Goal: Task Accomplishment & Management: Use online tool/utility

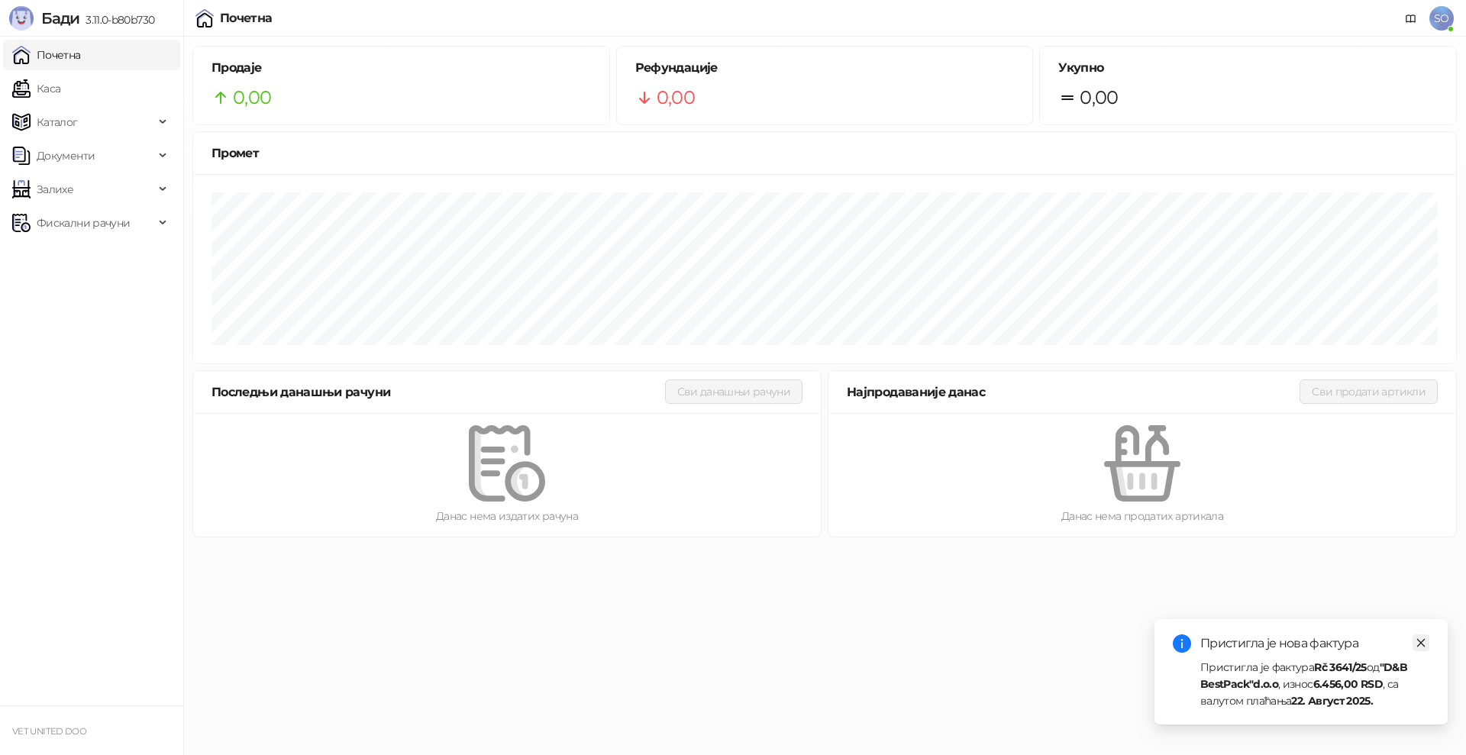
click at [1424, 641] on icon "close" at bounding box center [1420, 642] width 11 height 11
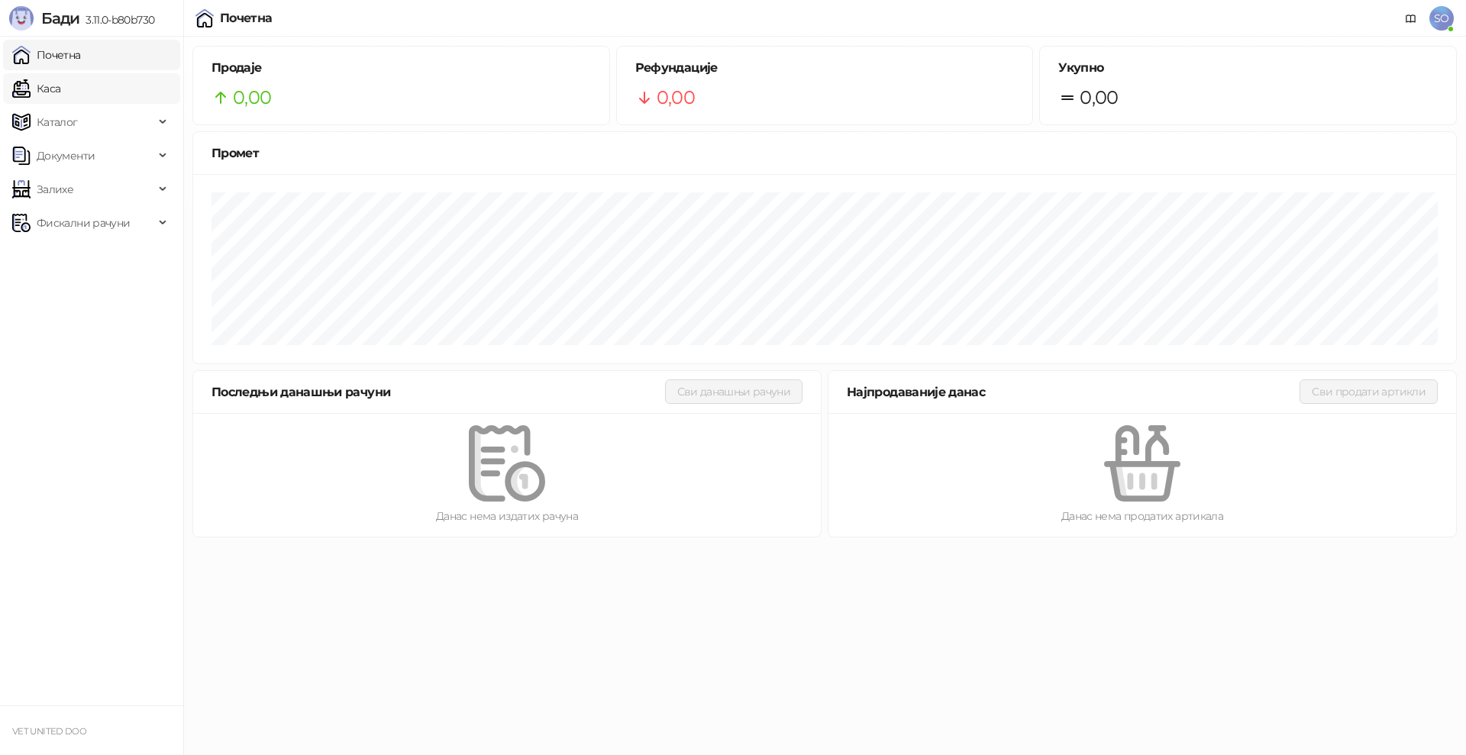
click at [60, 85] on link "Каса" at bounding box center [36, 88] width 48 height 31
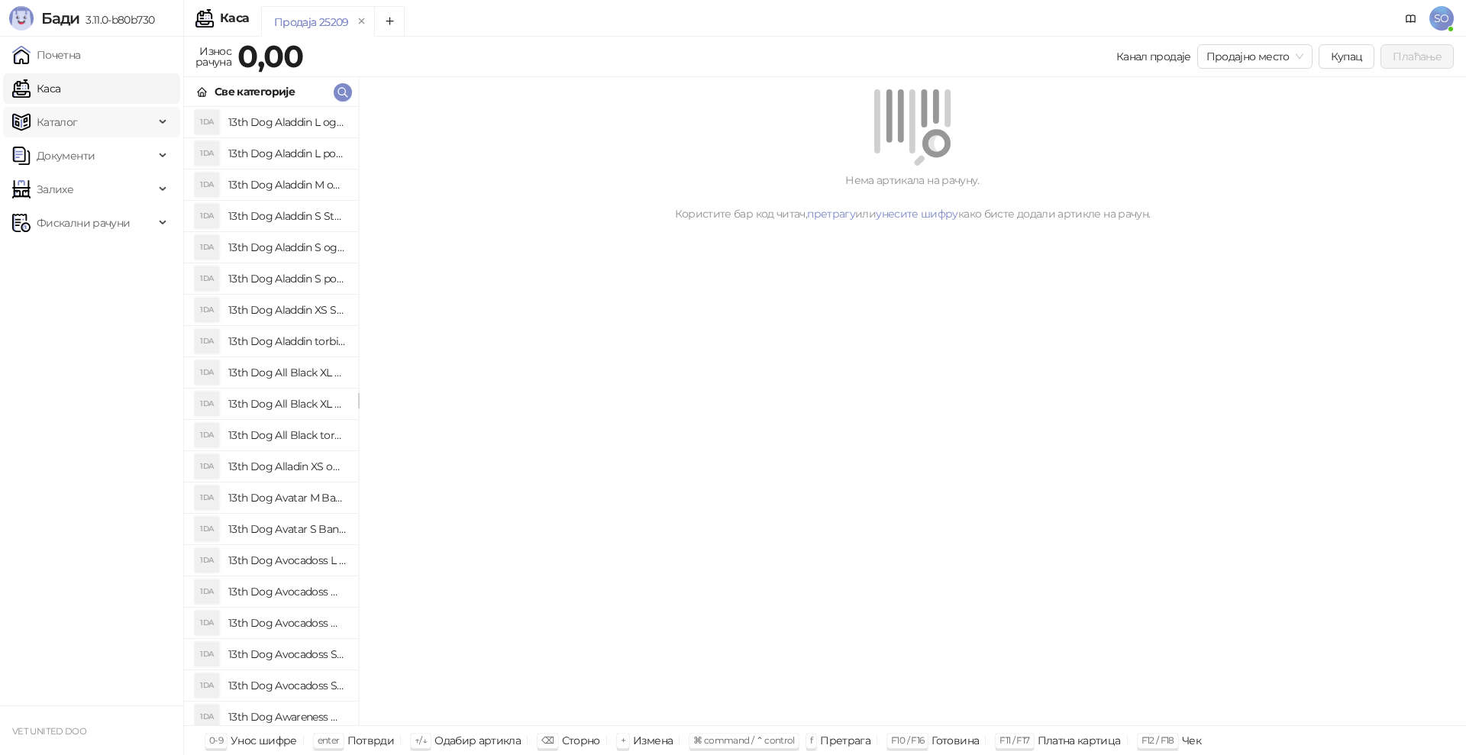
click at [160, 114] on div "Каталог" at bounding box center [91, 122] width 177 height 31
click at [160, 120] on div "Каталог" at bounding box center [91, 122] width 177 height 31
click at [80, 157] on span "Документи" at bounding box center [66, 155] width 58 height 31
click at [73, 185] on link "Улазни документи" at bounding box center [78, 189] width 121 height 31
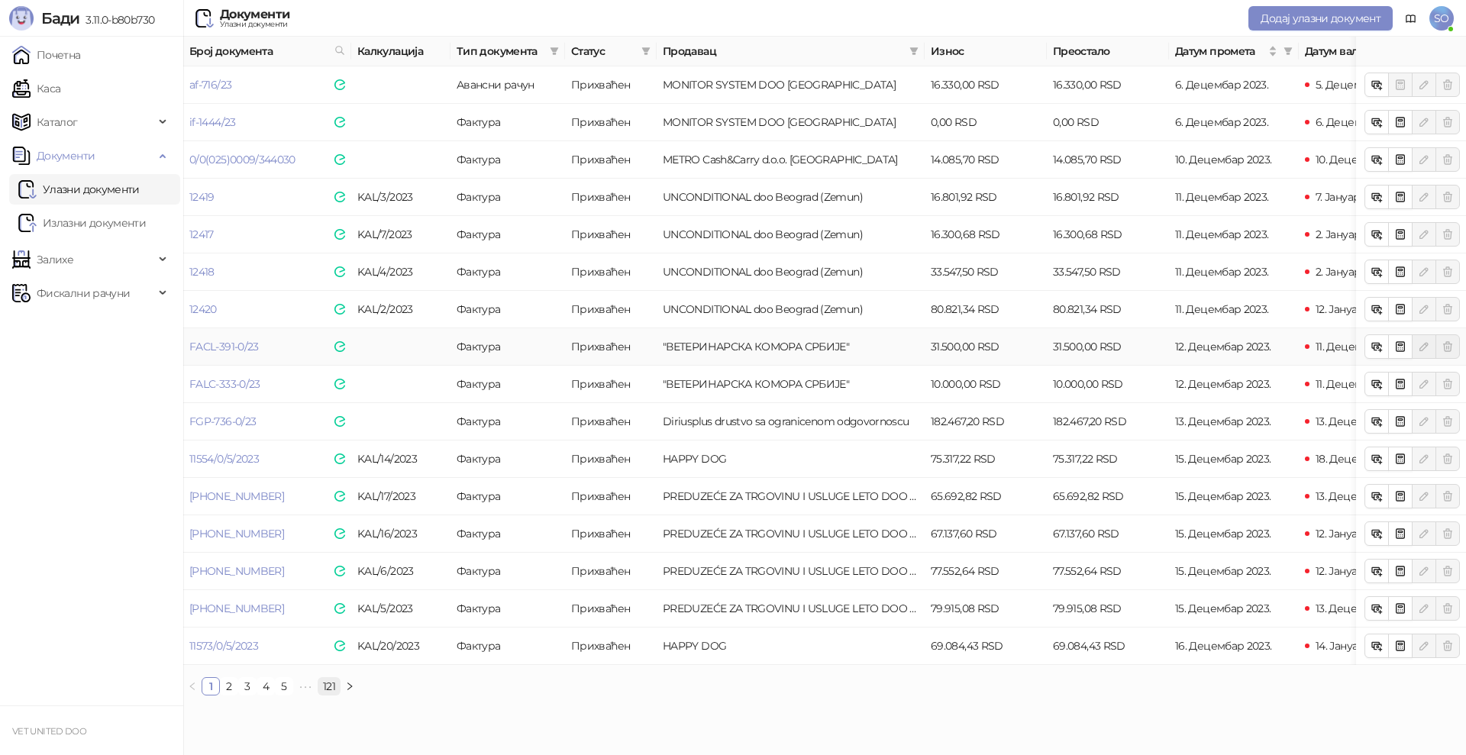
click at [326, 695] on link "121" at bounding box center [328, 686] width 21 height 17
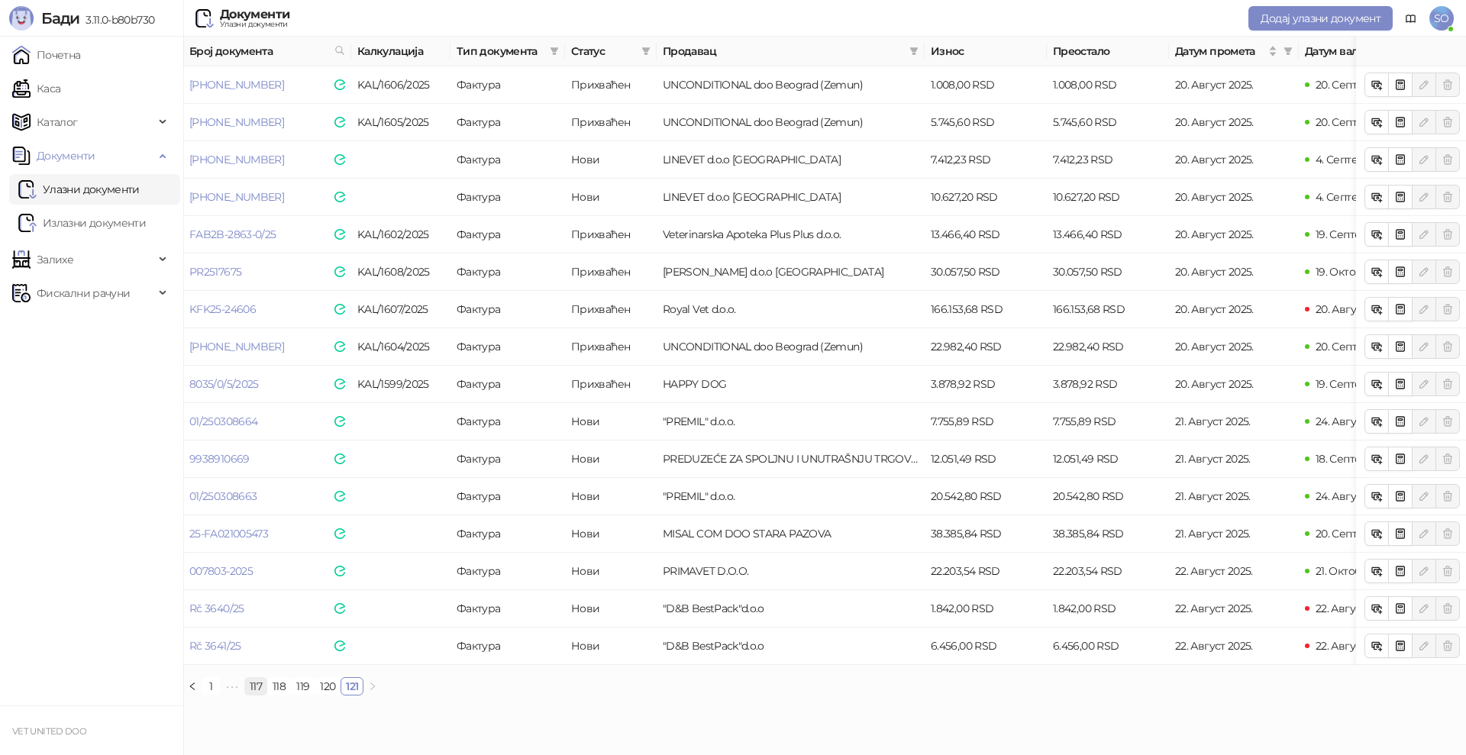
click at [261, 695] on link "117" at bounding box center [255, 686] width 21 height 17
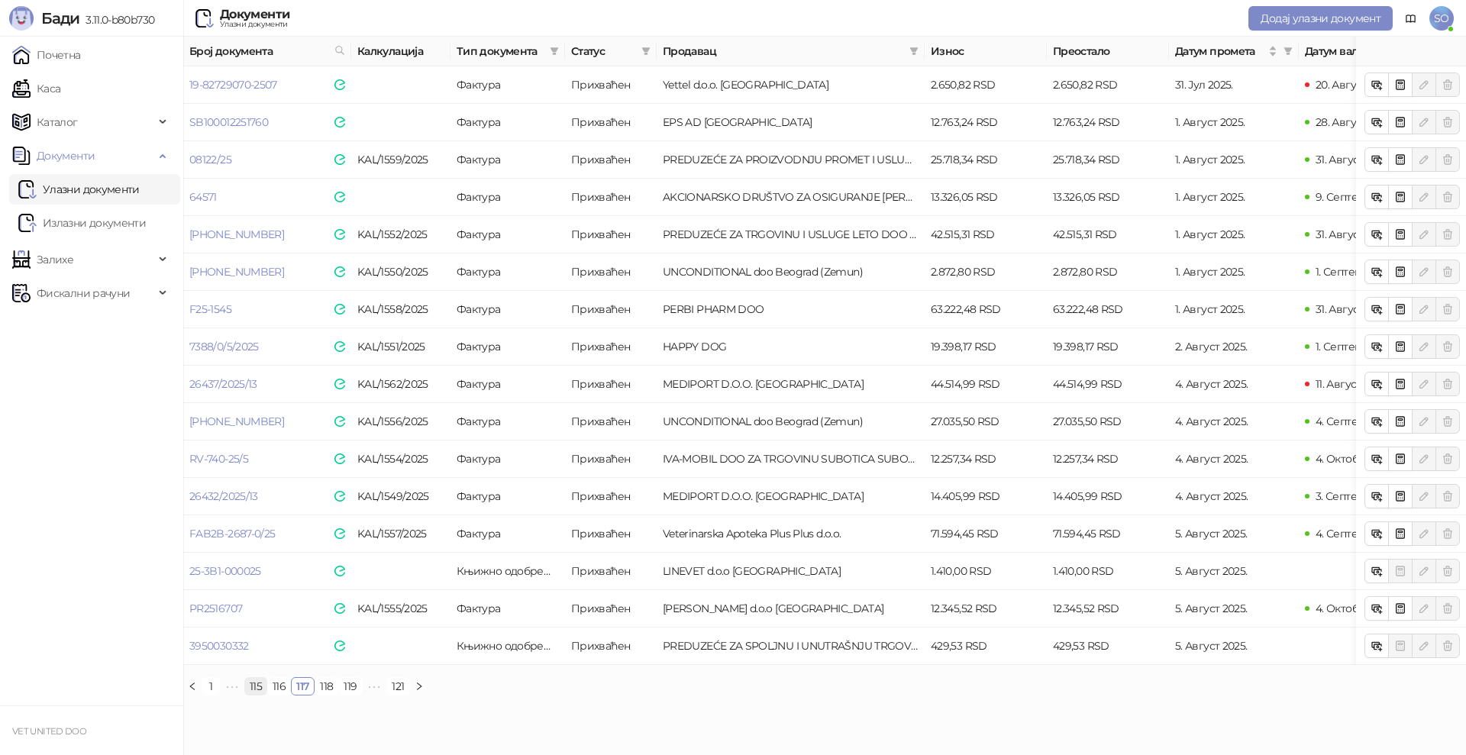
click at [247, 695] on link "115" at bounding box center [255, 686] width 21 height 17
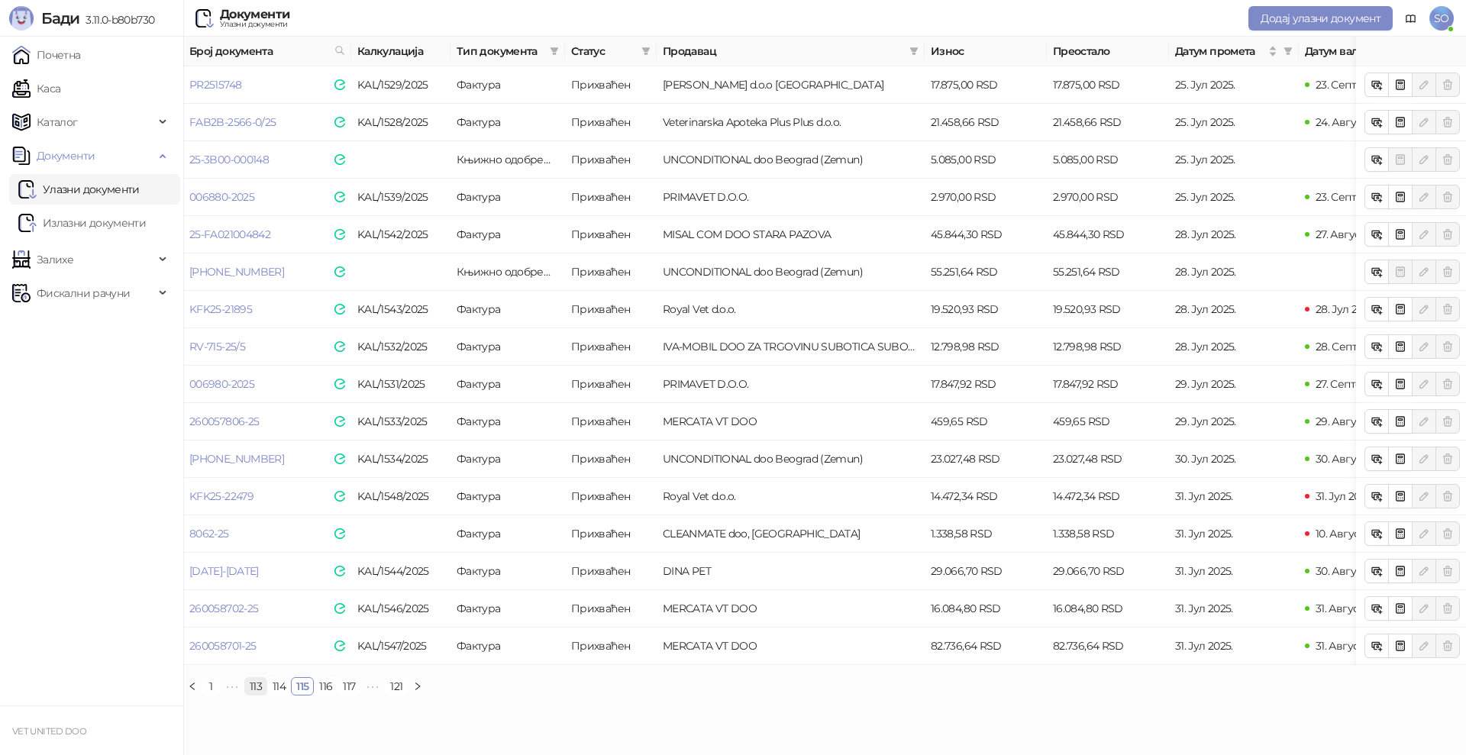
click at [252, 695] on link "113" at bounding box center [255, 686] width 21 height 17
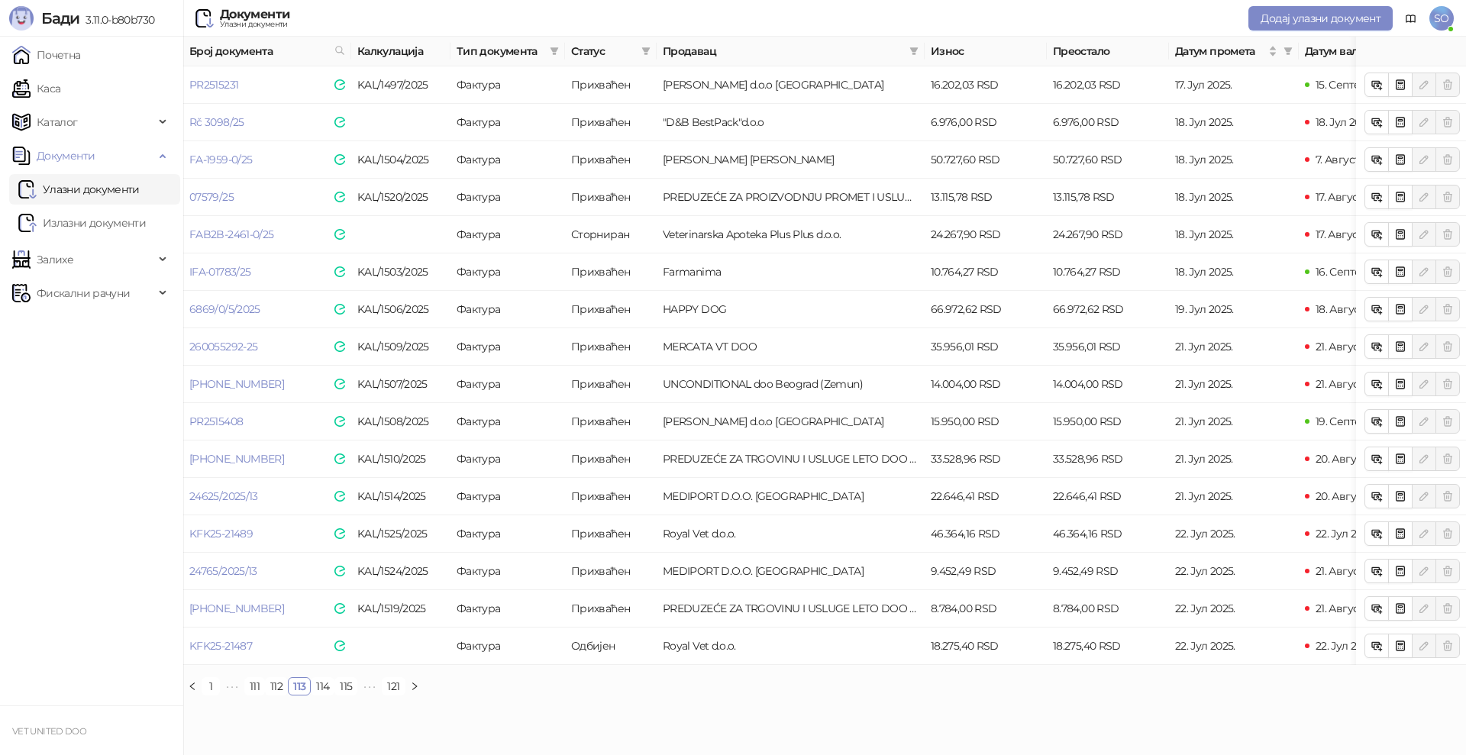
click at [252, 695] on link "111" at bounding box center [254, 686] width 19 height 17
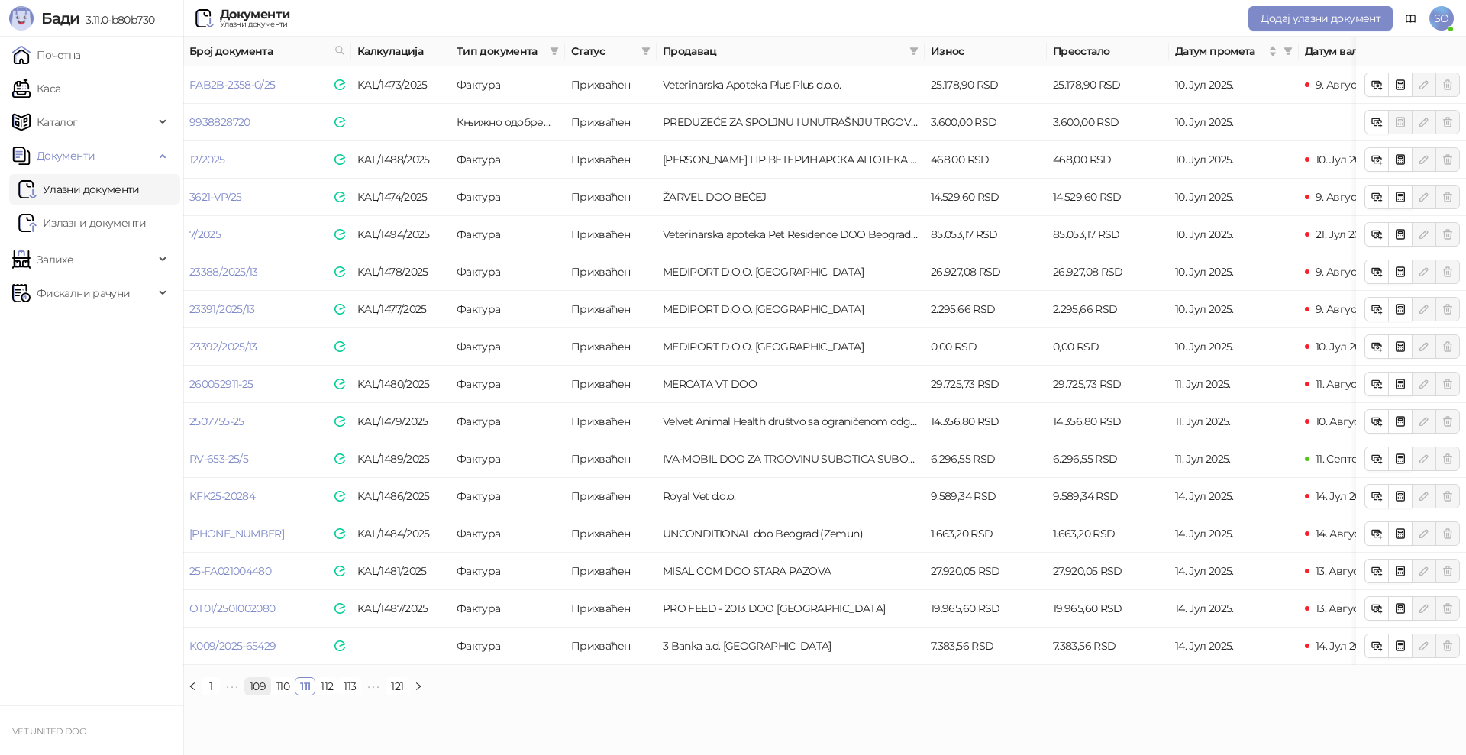
click at [257, 695] on link "109" at bounding box center [257, 686] width 25 height 17
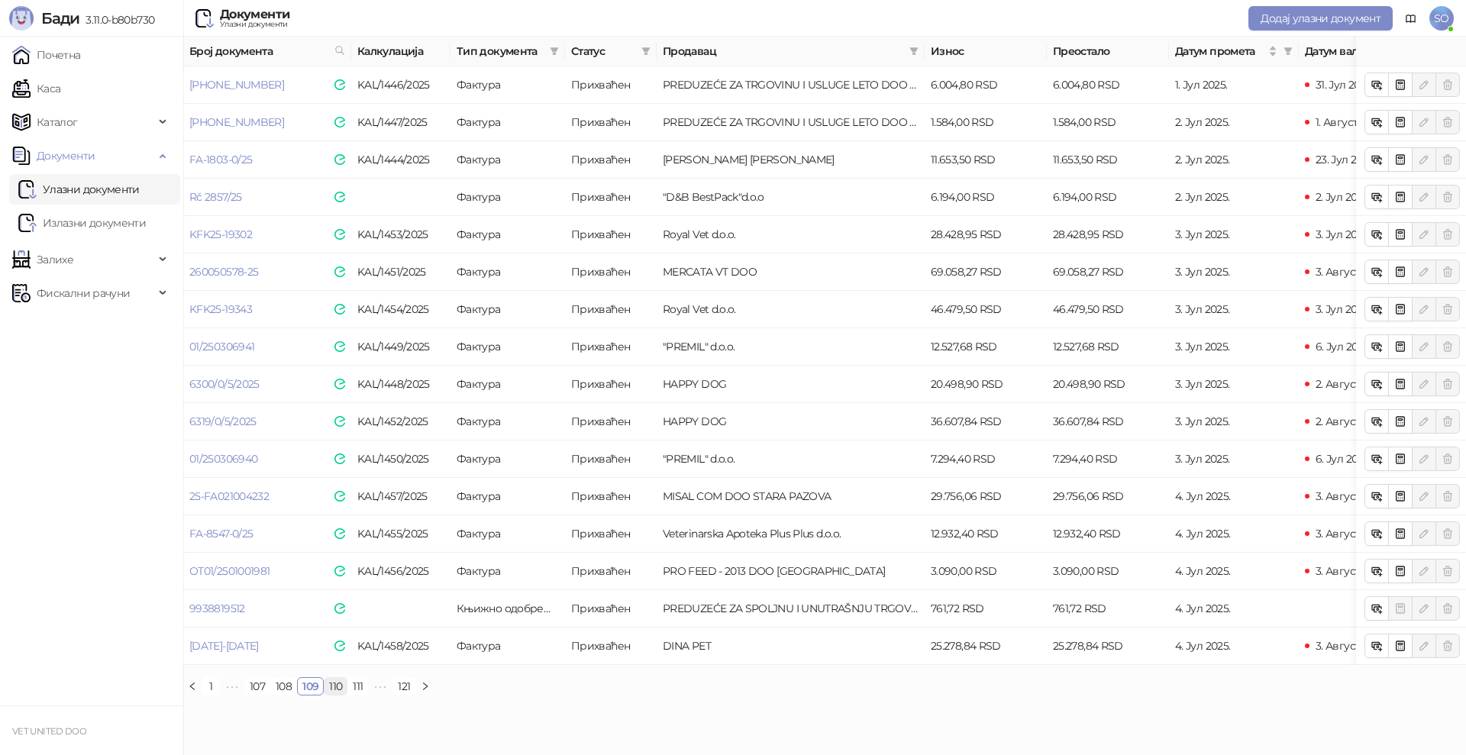
click at [334, 695] on link "110" at bounding box center [335, 686] width 22 height 17
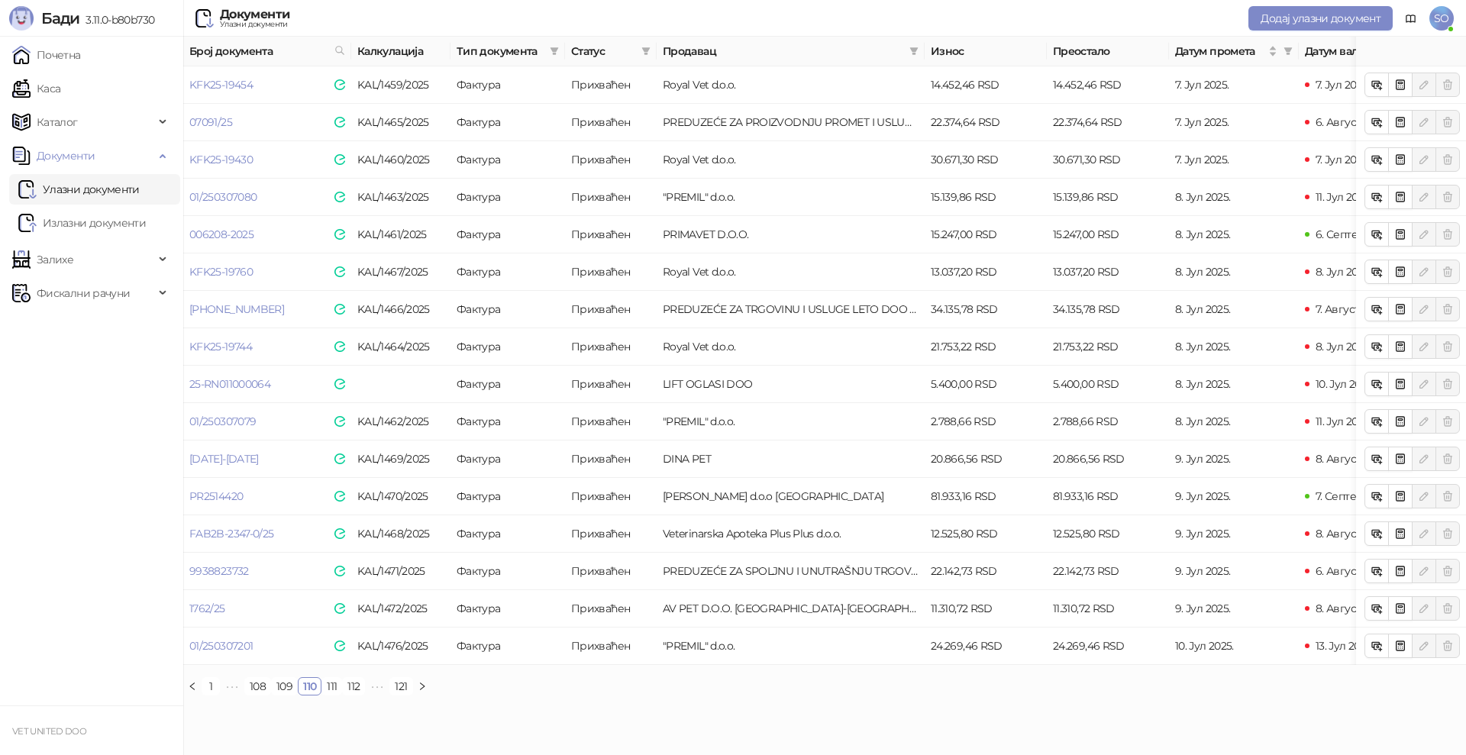
click at [334, 695] on link "111" at bounding box center [331, 686] width 19 height 17
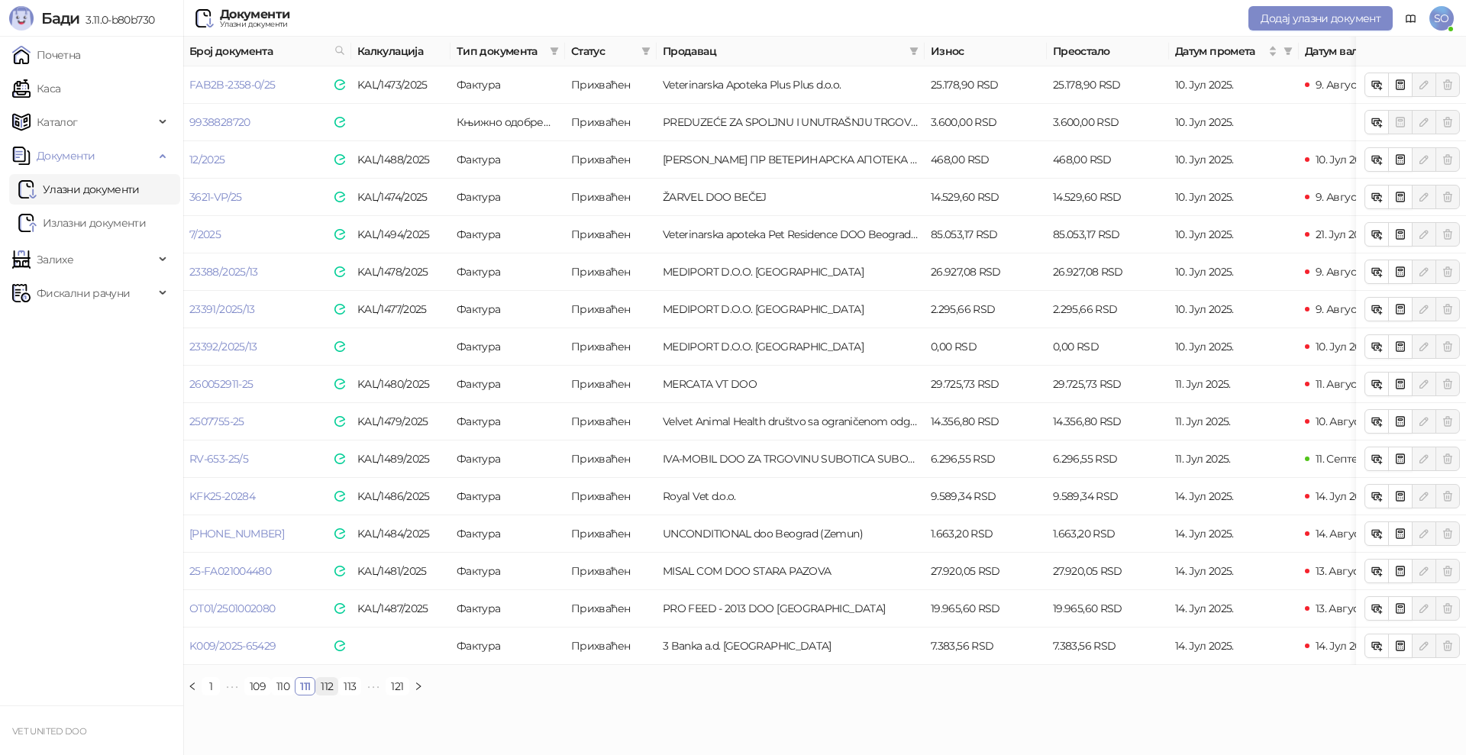
click at [327, 695] on link "112" at bounding box center [326, 686] width 21 height 17
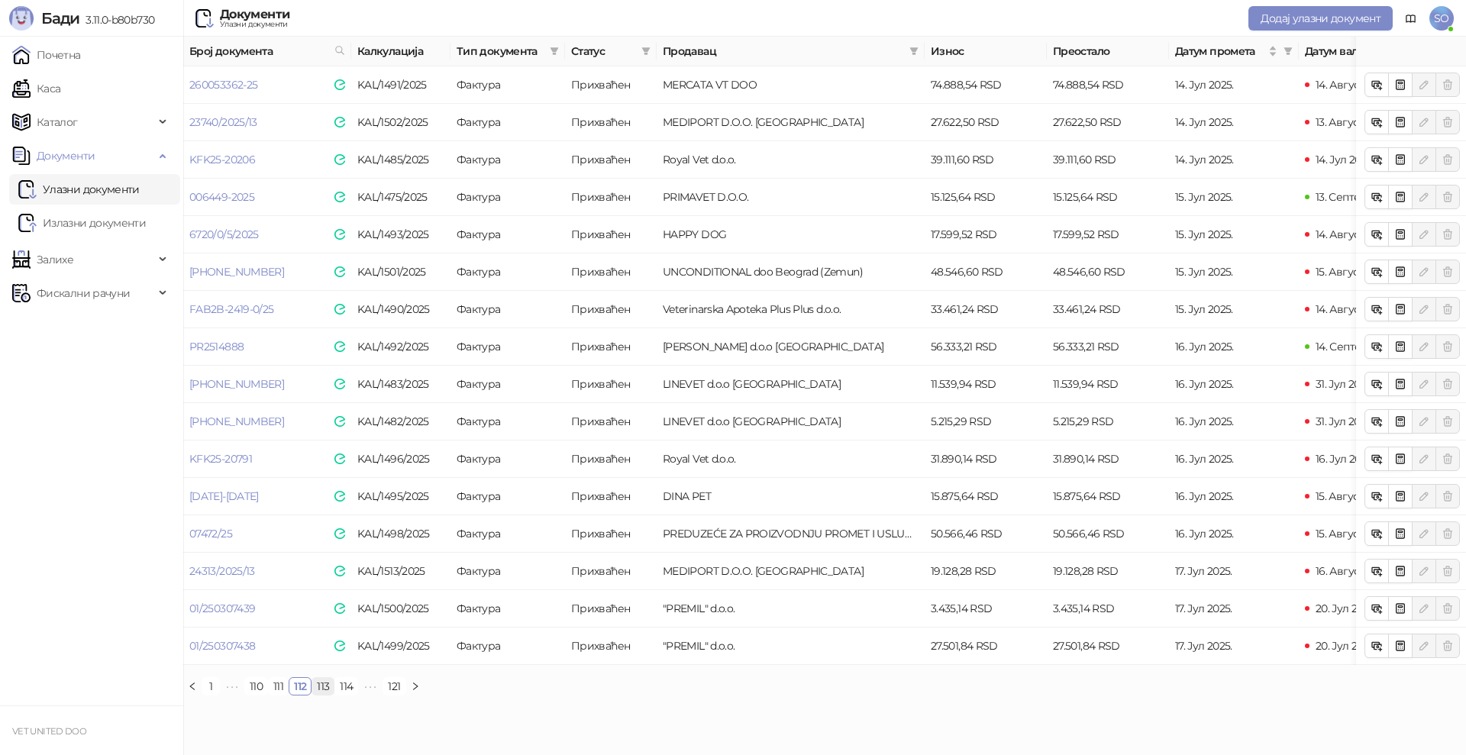
click at [326, 695] on link "113" at bounding box center [322, 686] width 21 height 17
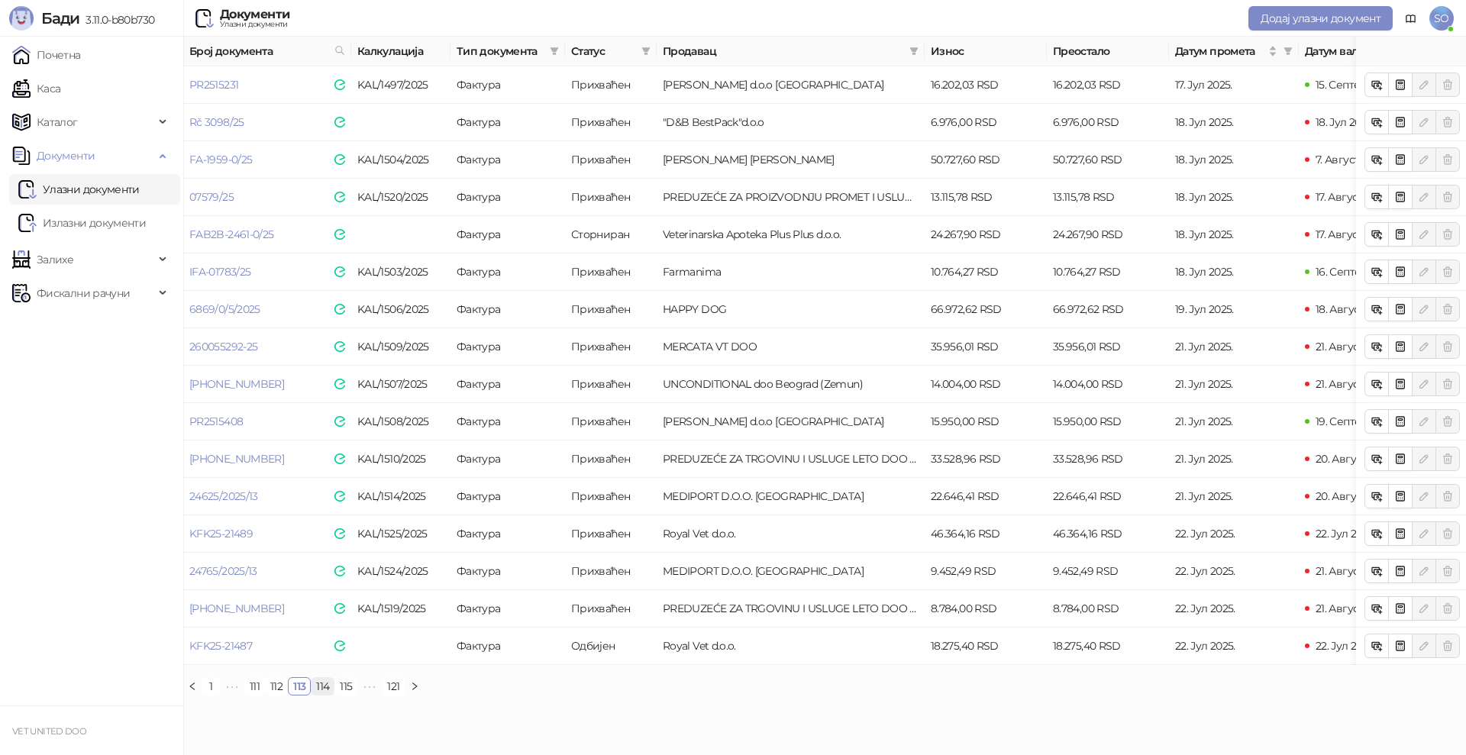
click at [324, 695] on link "114" at bounding box center [322, 686] width 22 height 17
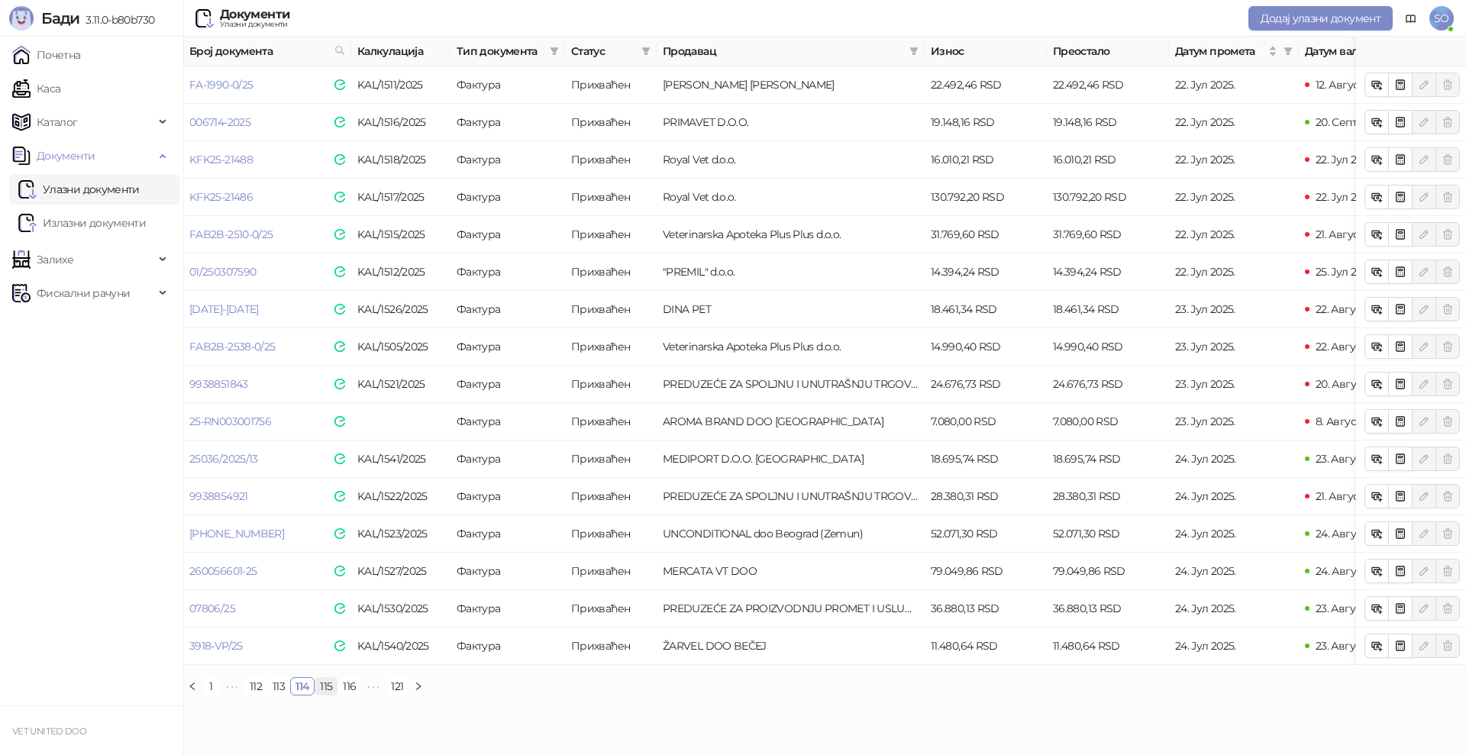
click at [329, 695] on link "115" at bounding box center [325, 686] width 21 height 17
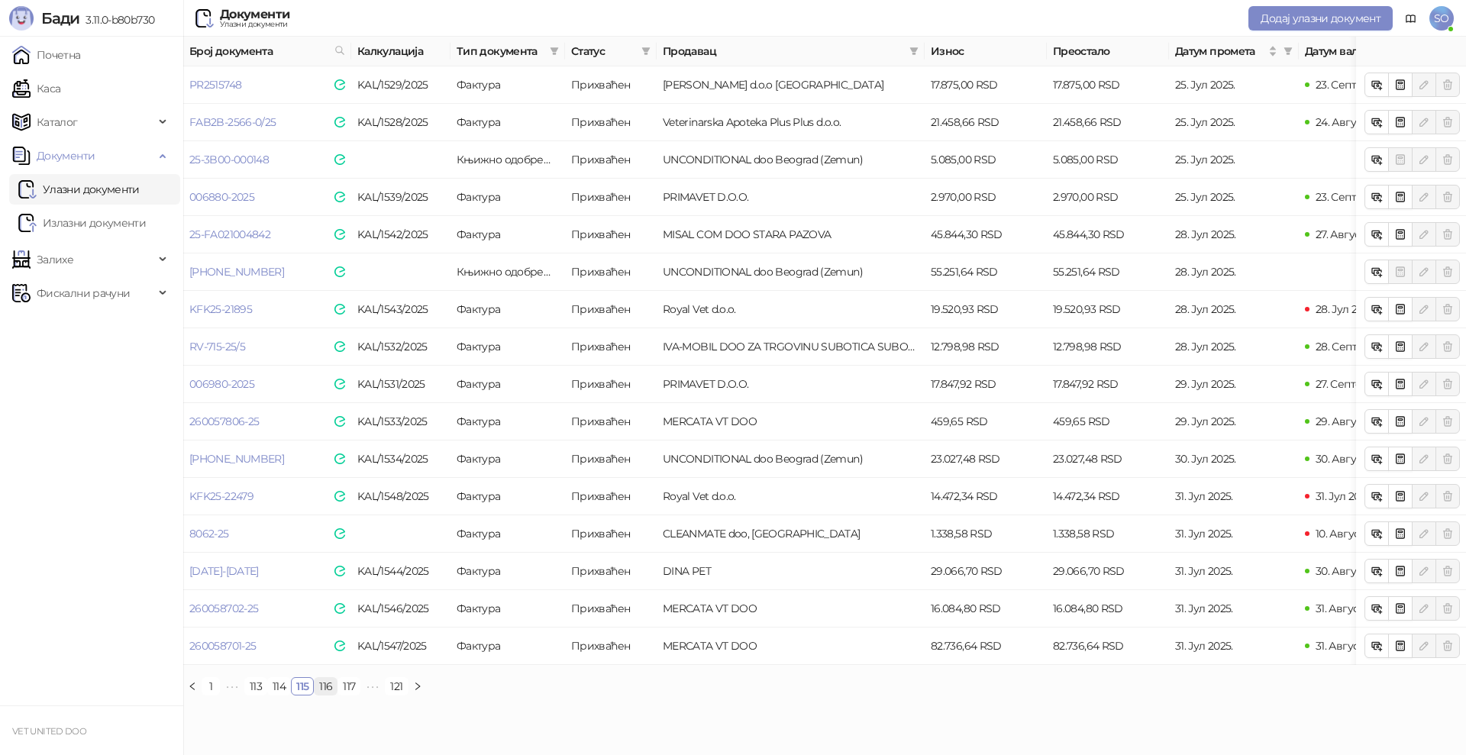
click at [331, 695] on link "116" at bounding box center [326, 686] width 22 height 17
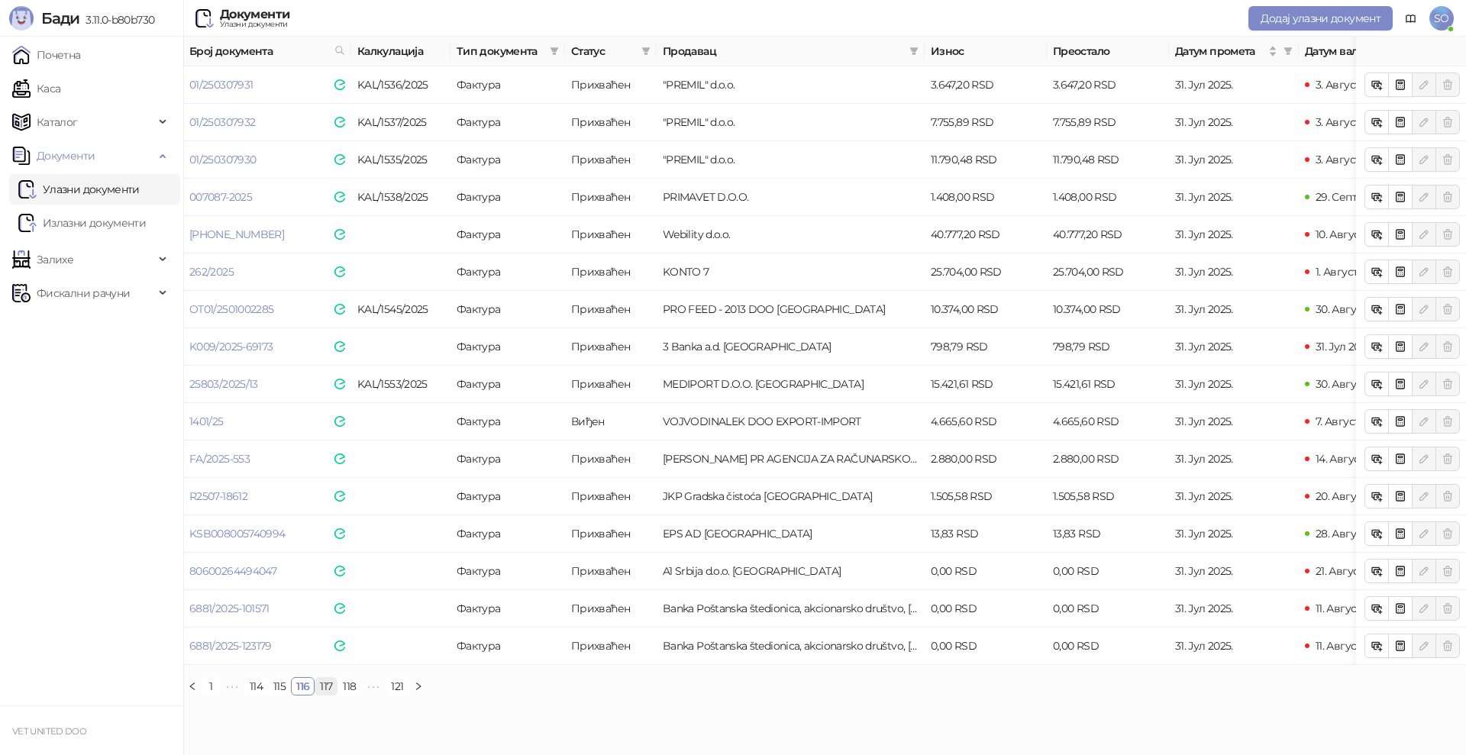
click at [324, 695] on link "117" at bounding box center [325, 686] width 21 height 17
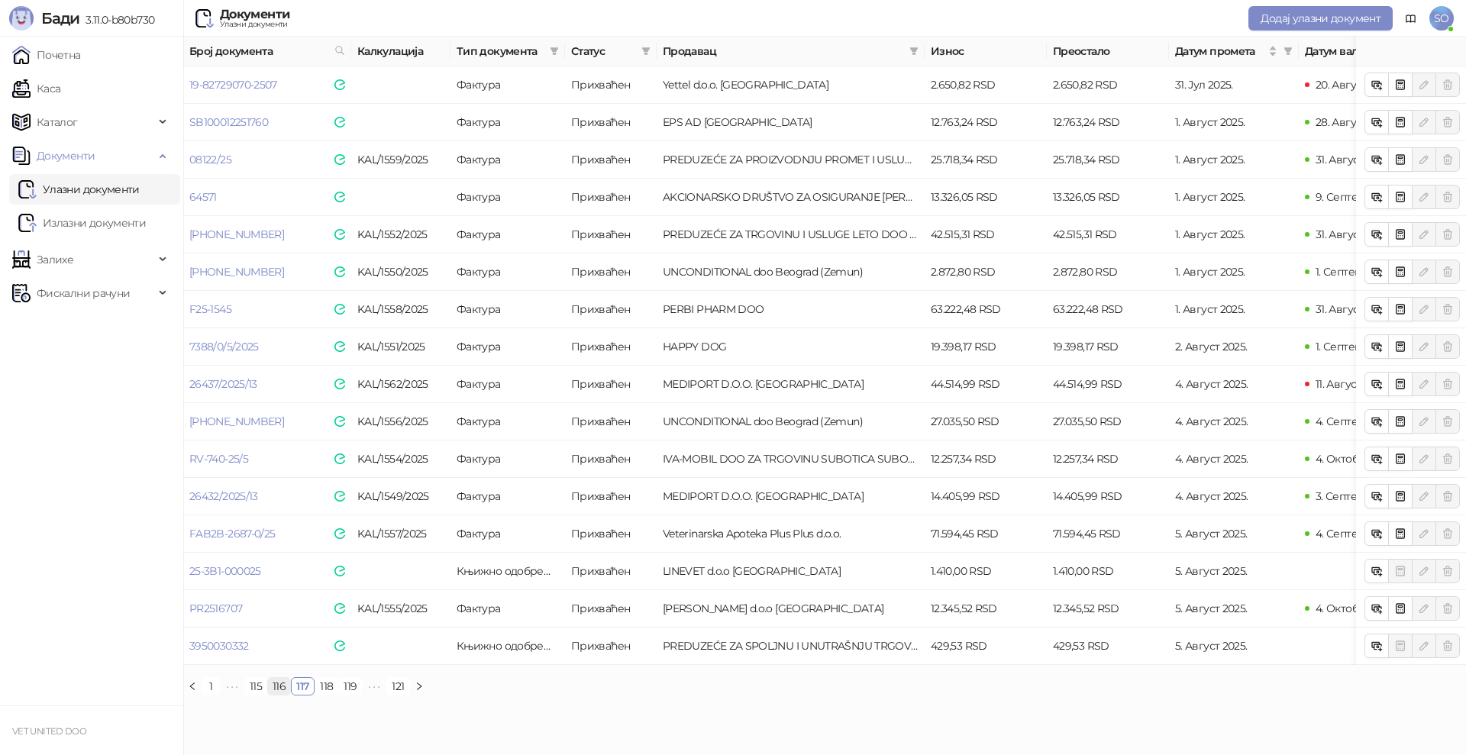
click at [279, 695] on link "116" at bounding box center [279, 686] width 22 height 17
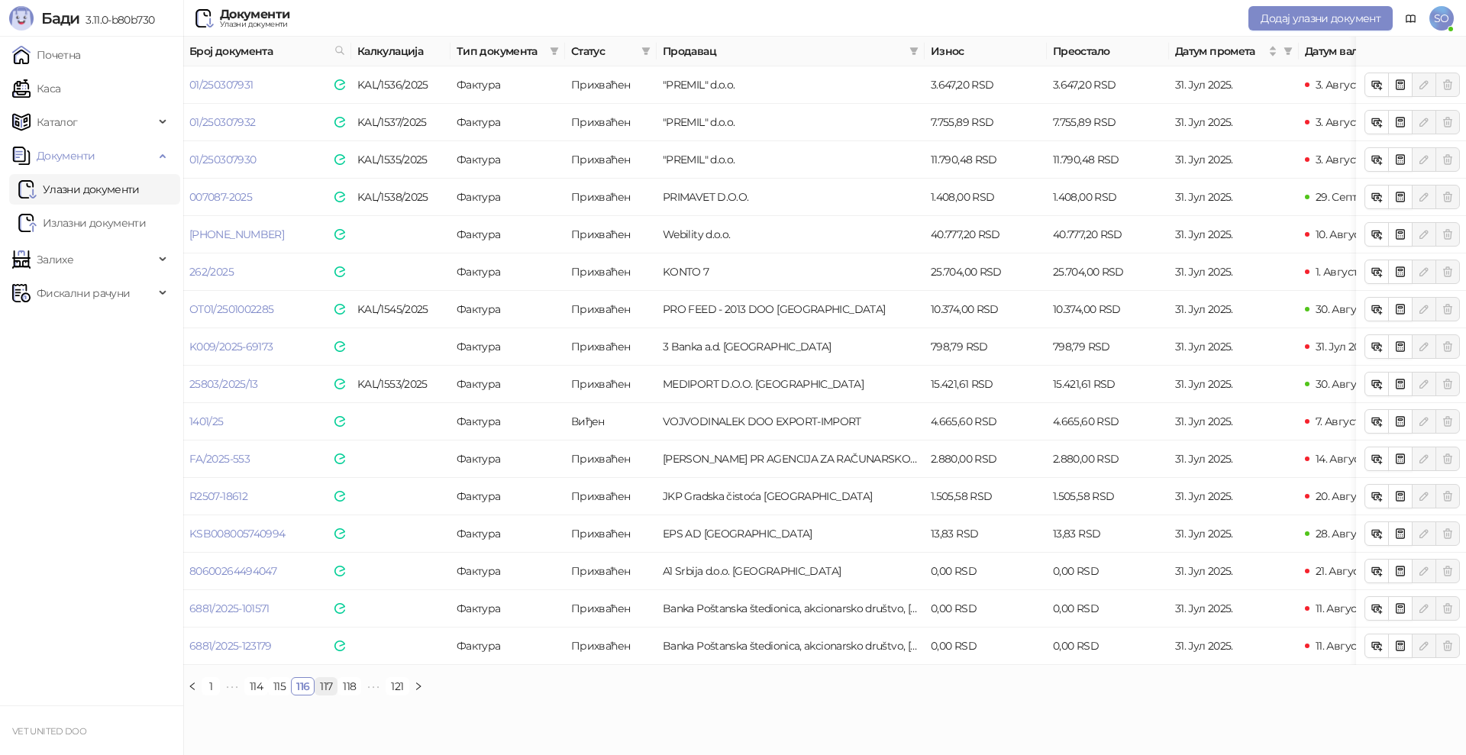
click at [326, 695] on link "117" at bounding box center [325, 686] width 21 height 17
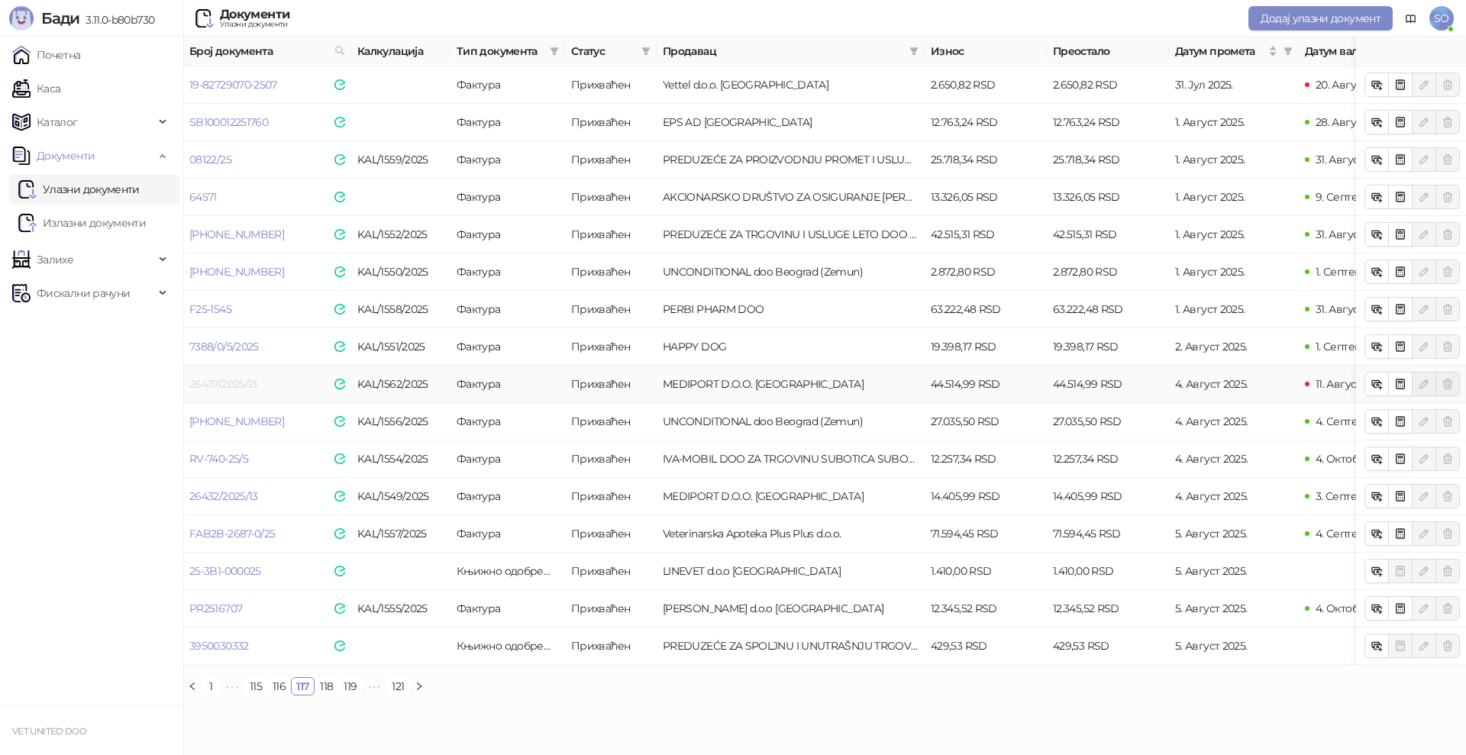
click at [251, 385] on link "26437/2025/13" at bounding box center [223, 384] width 68 height 14
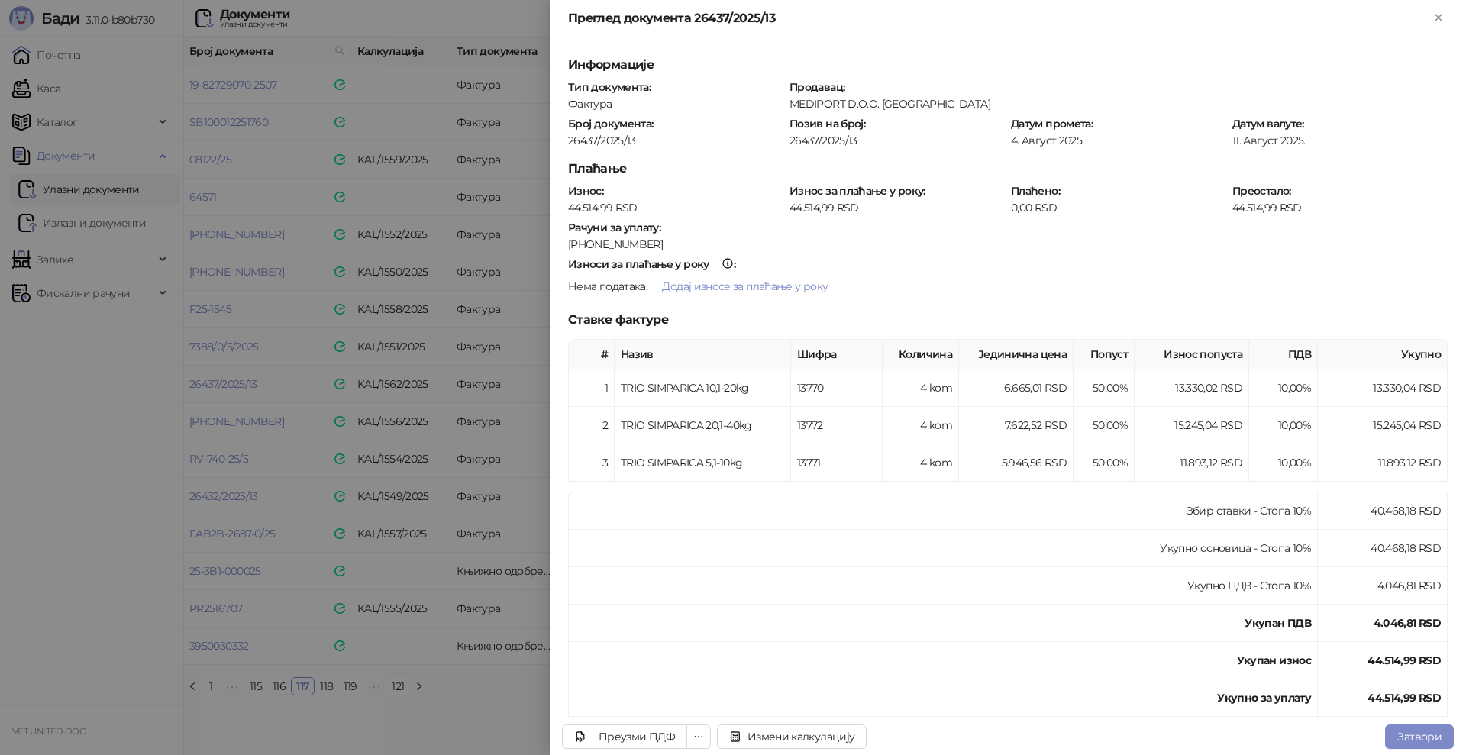
click at [504, 372] on div at bounding box center [733, 377] width 1466 height 755
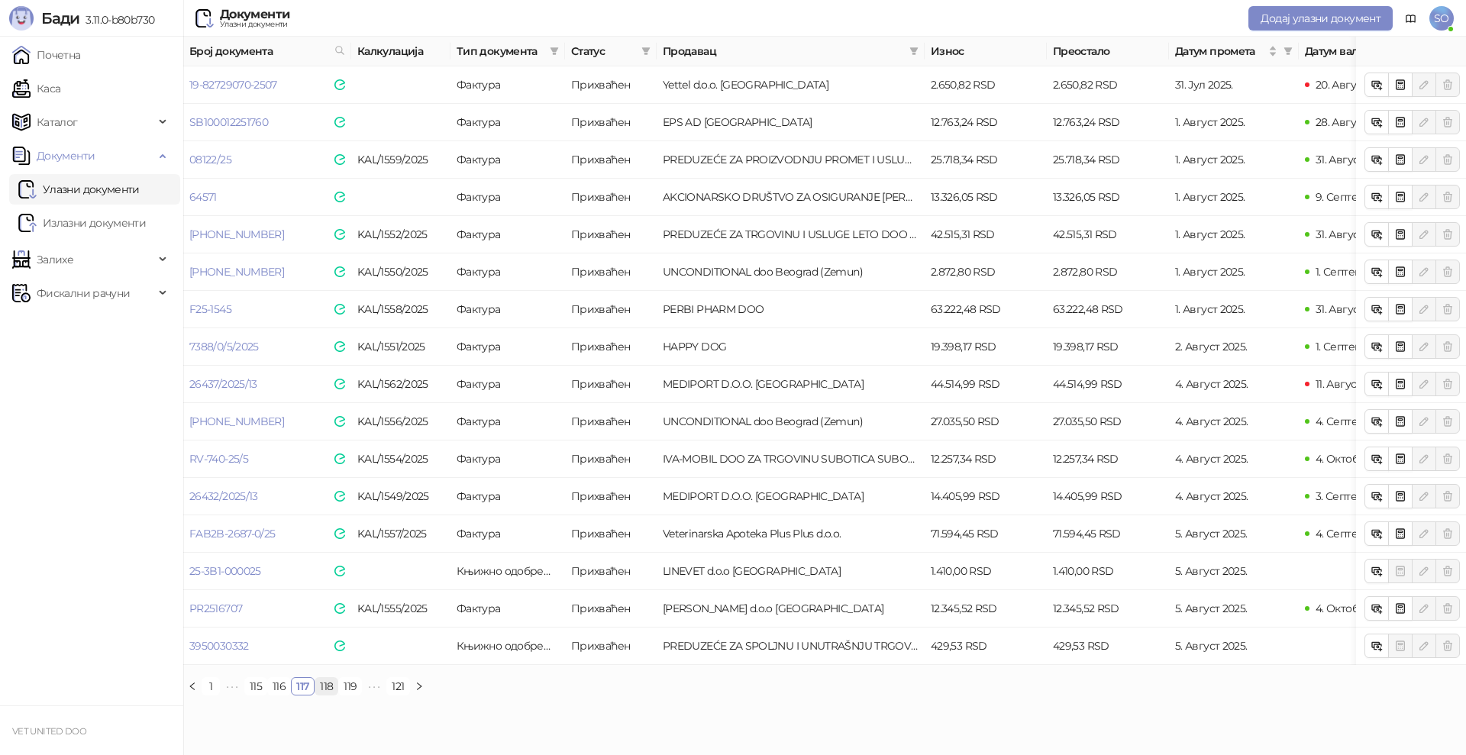
click at [327, 695] on link "118" at bounding box center [326, 686] width 22 height 17
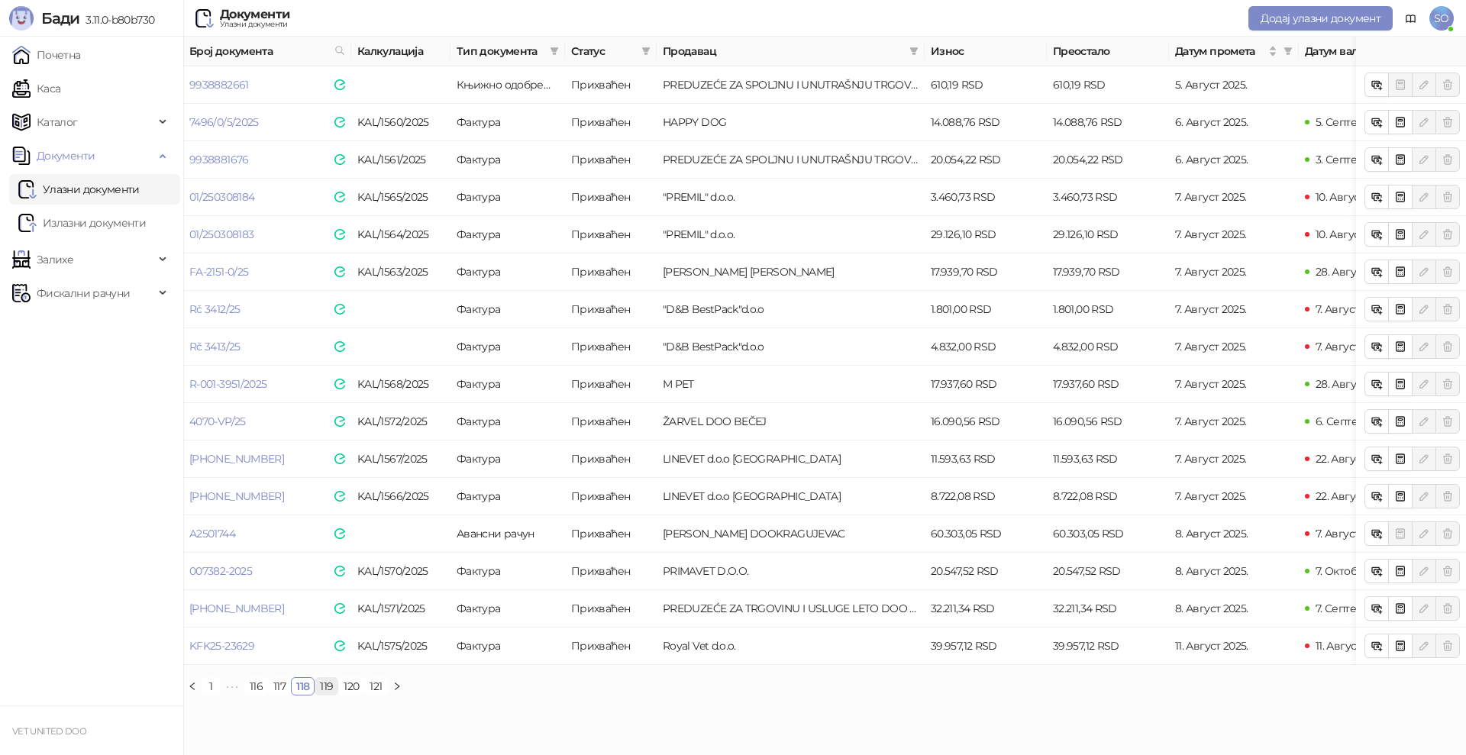
click at [329, 695] on link "119" at bounding box center [326, 686] width 22 height 17
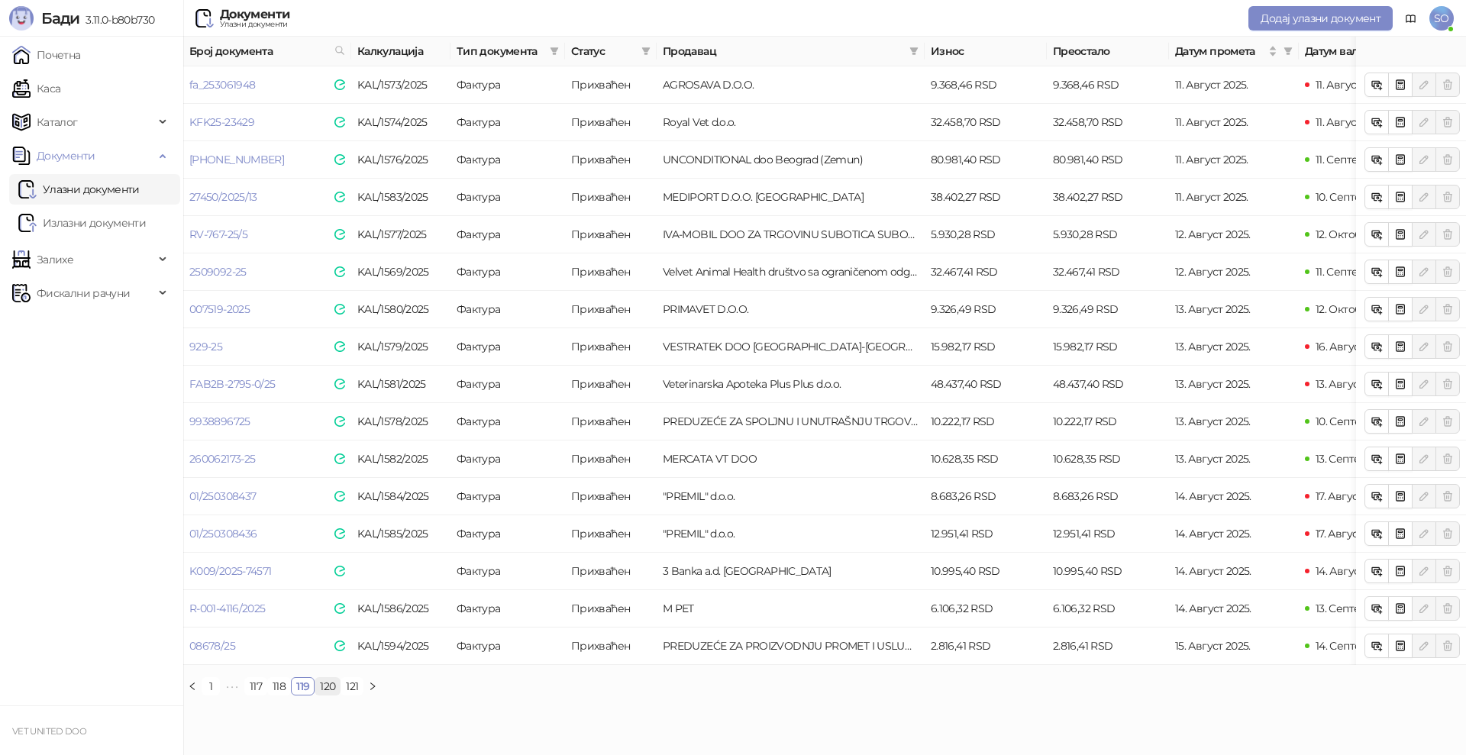
click at [335, 695] on link "120" at bounding box center [327, 686] width 24 height 17
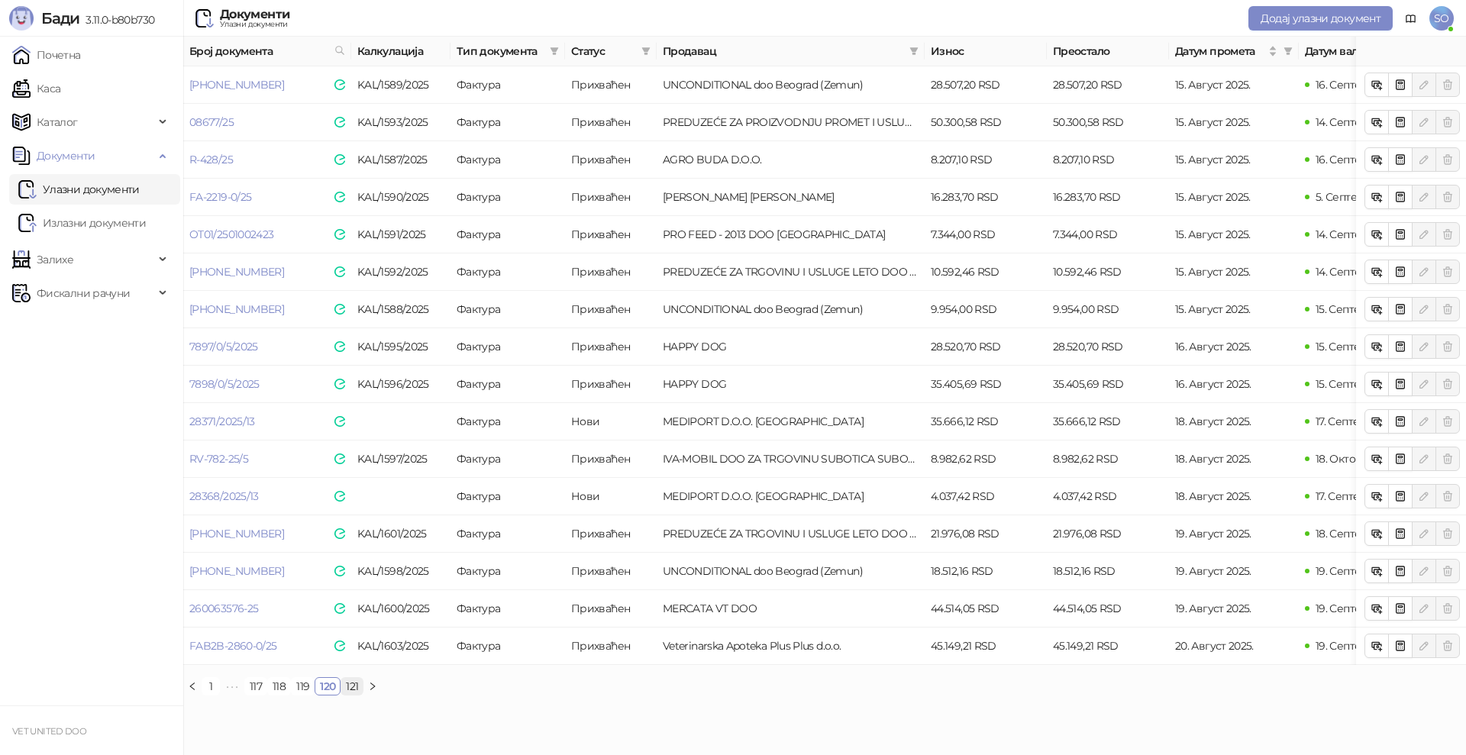
click at [356, 695] on link "121" at bounding box center [351, 686] width 21 height 17
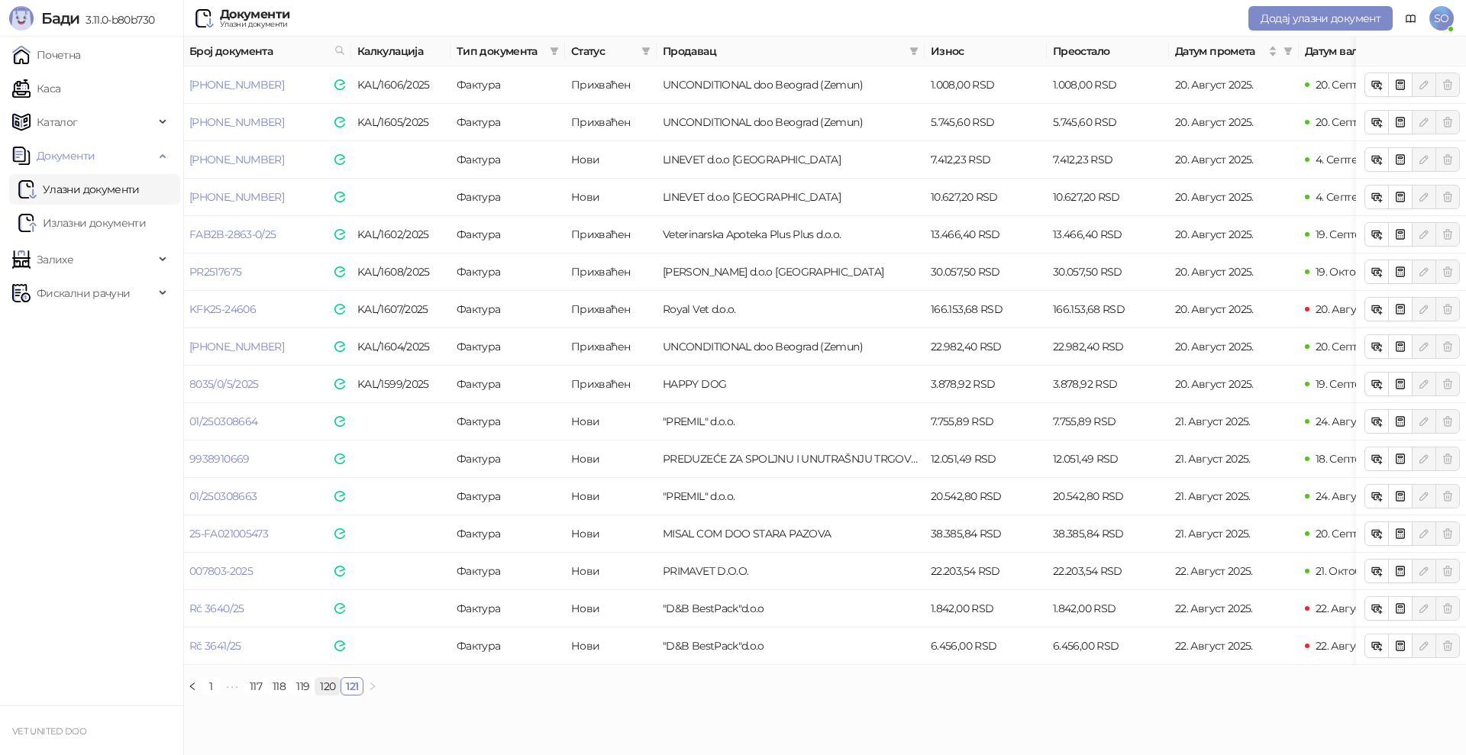
click at [324, 695] on link "120" at bounding box center [327, 686] width 24 height 17
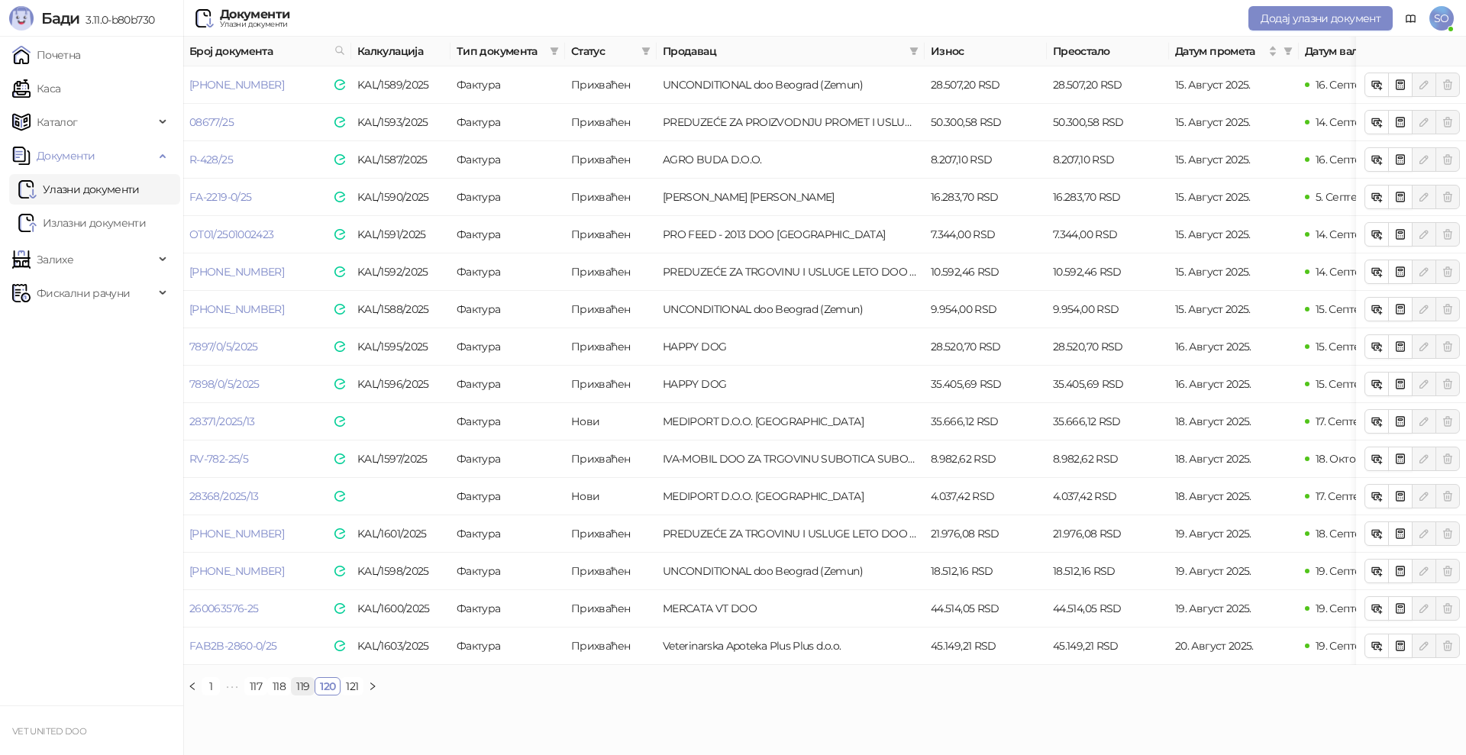
click at [299, 695] on link "119" at bounding box center [303, 686] width 22 height 17
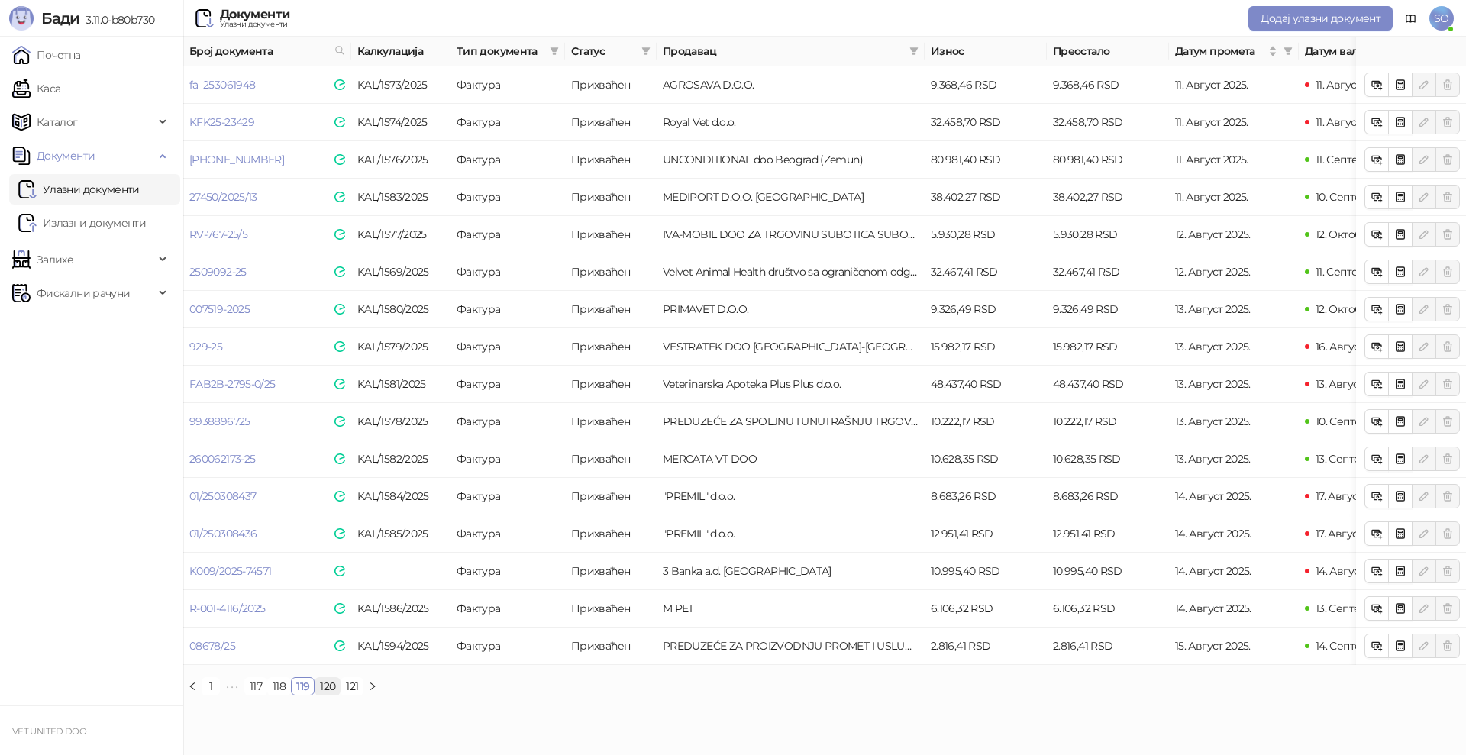
click at [327, 695] on link "120" at bounding box center [327, 686] width 24 height 17
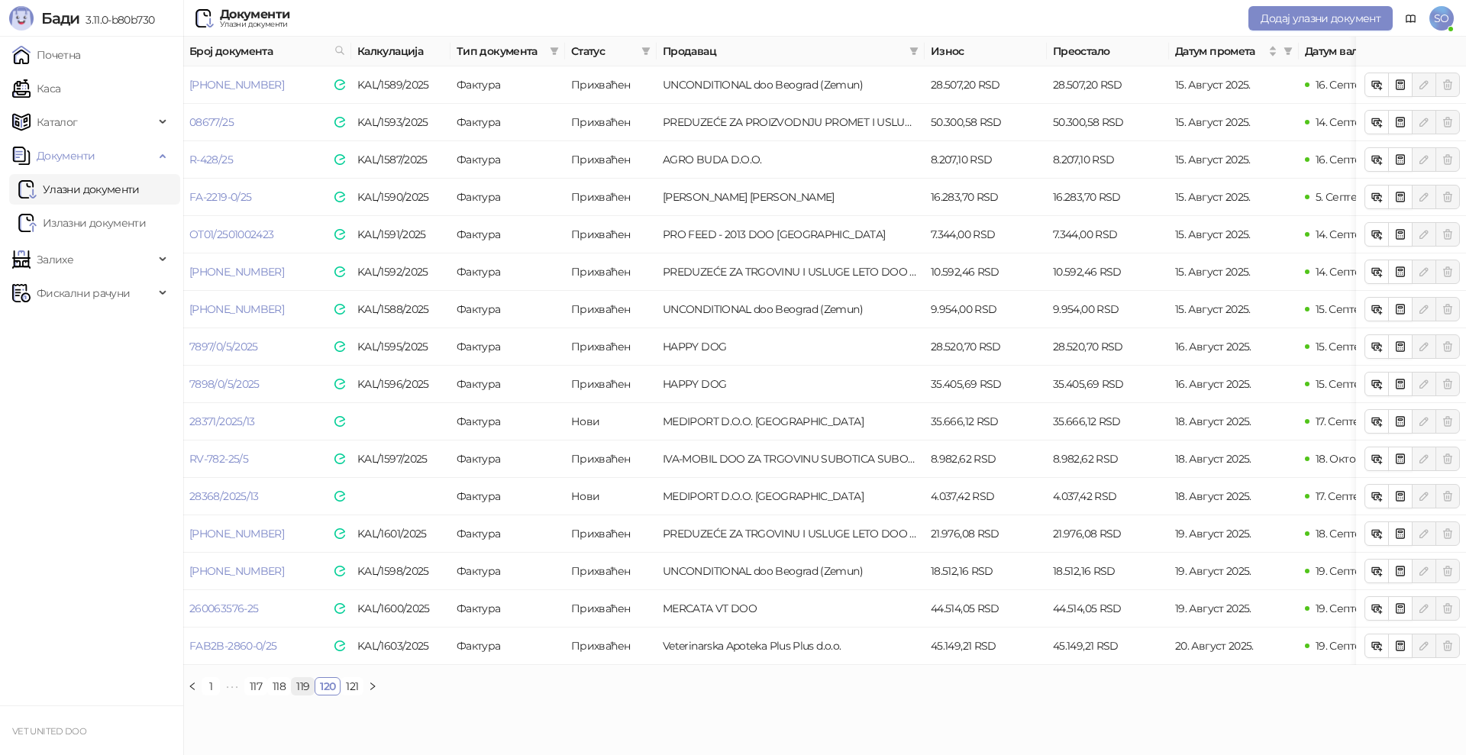
click at [298, 695] on link "119" at bounding box center [303, 686] width 22 height 17
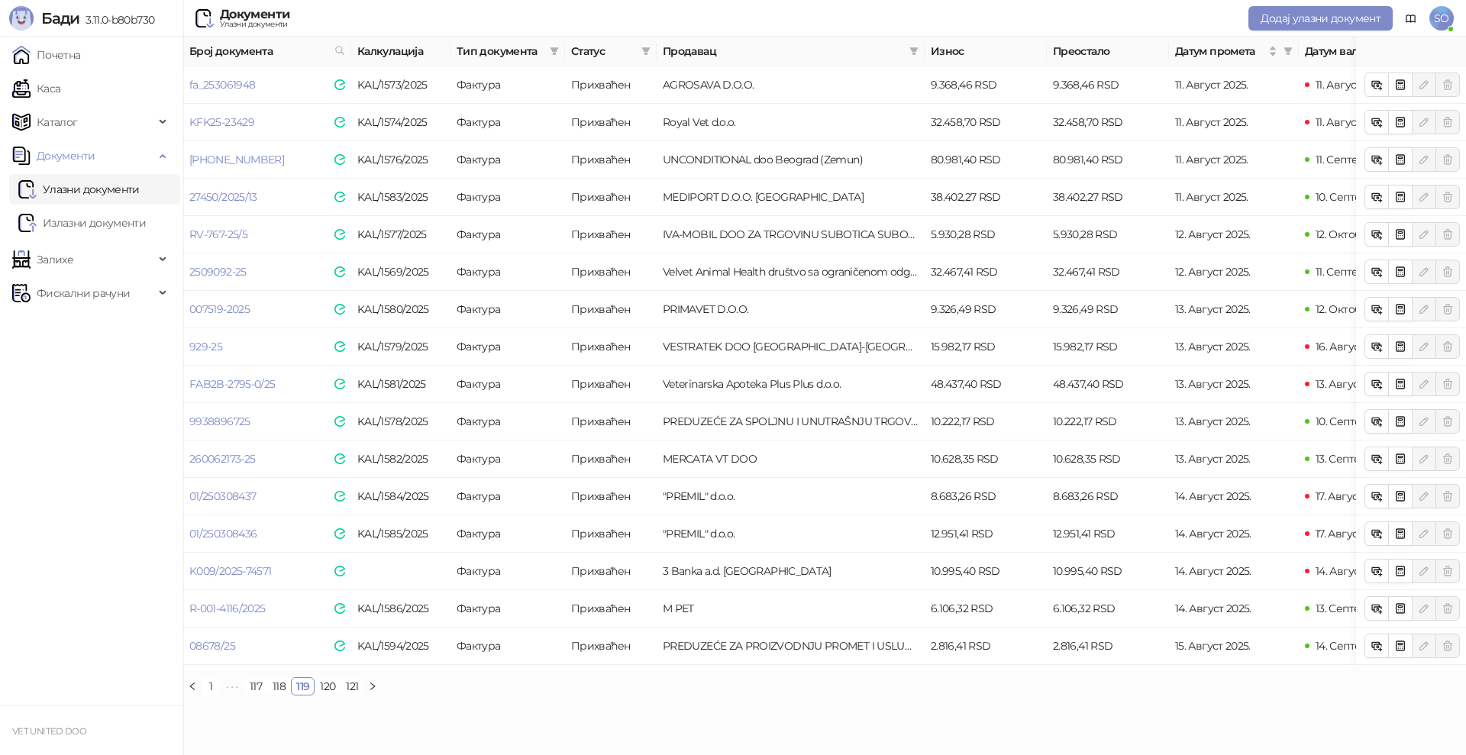
click at [331, 695] on link "120" at bounding box center [327, 686] width 24 height 17
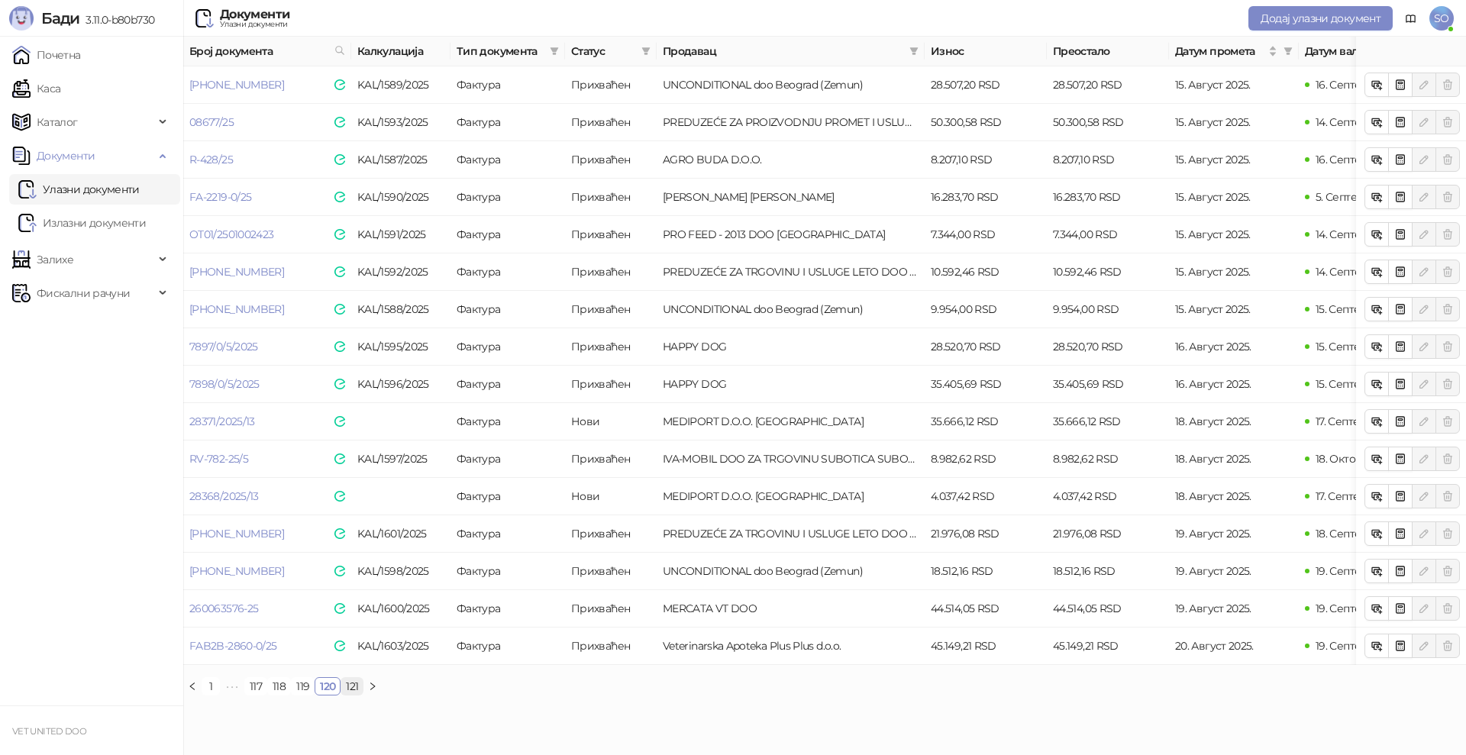
click at [355, 695] on link "121" at bounding box center [351, 686] width 21 height 17
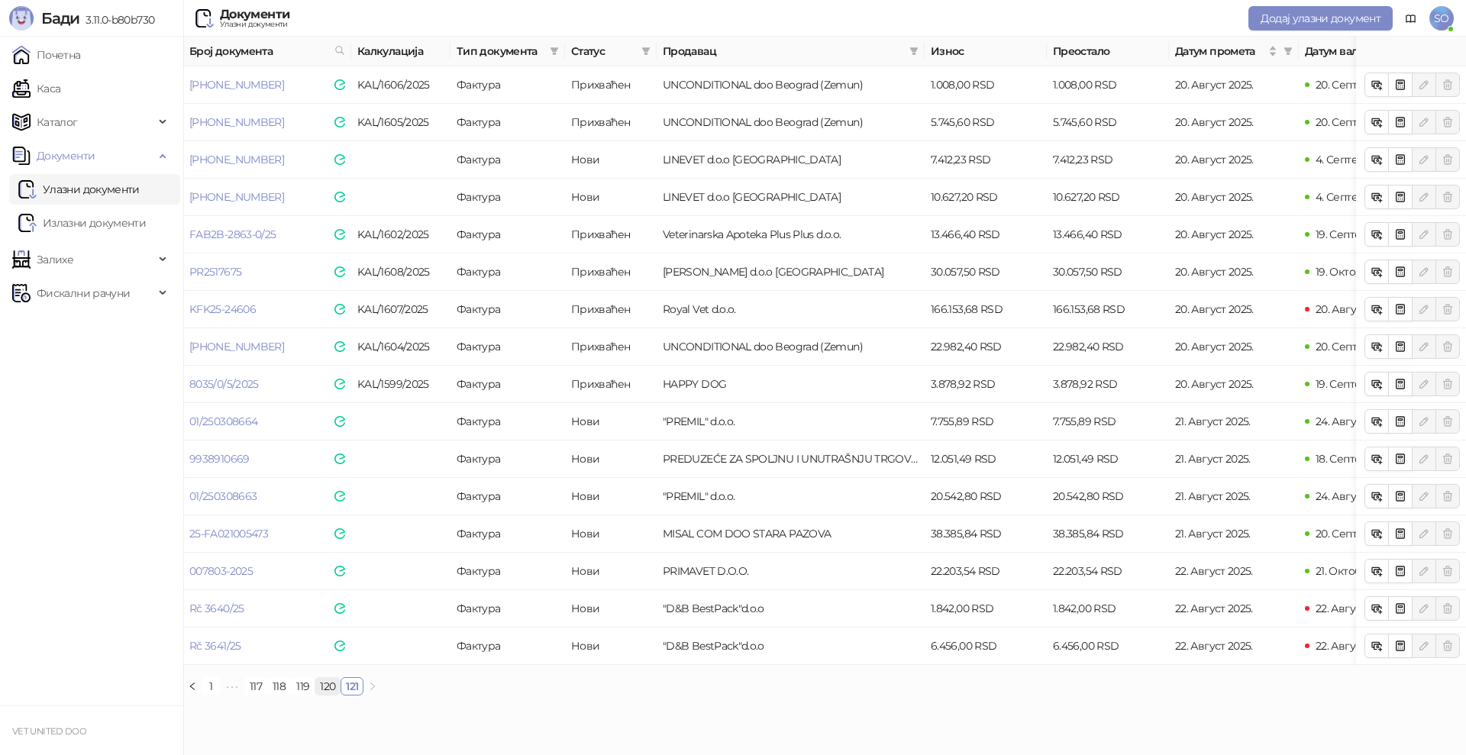
click at [327, 695] on link "120" at bounding box center [327, 686] width 24 height 17
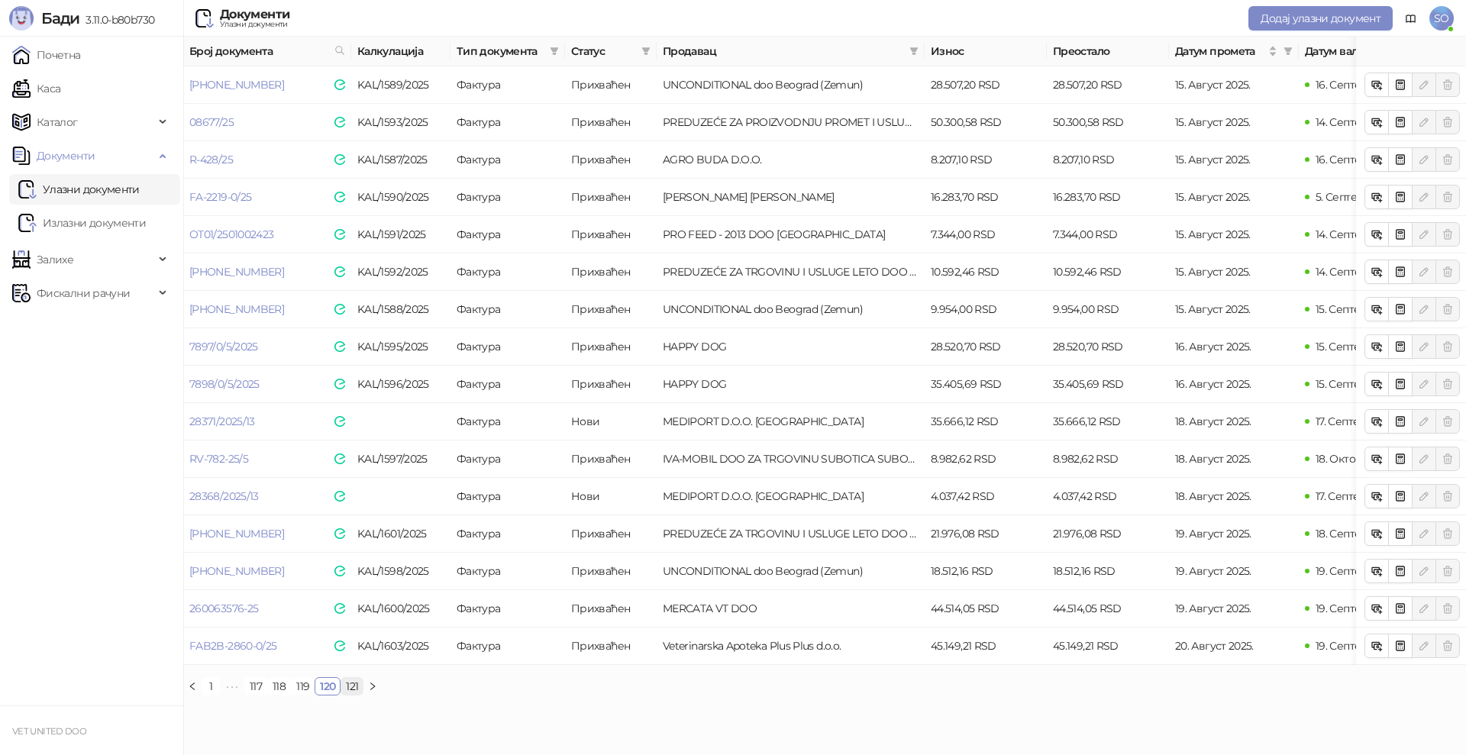
click at [350, 695] on link "121" at bounding box center [351, 686] width 21 height 17
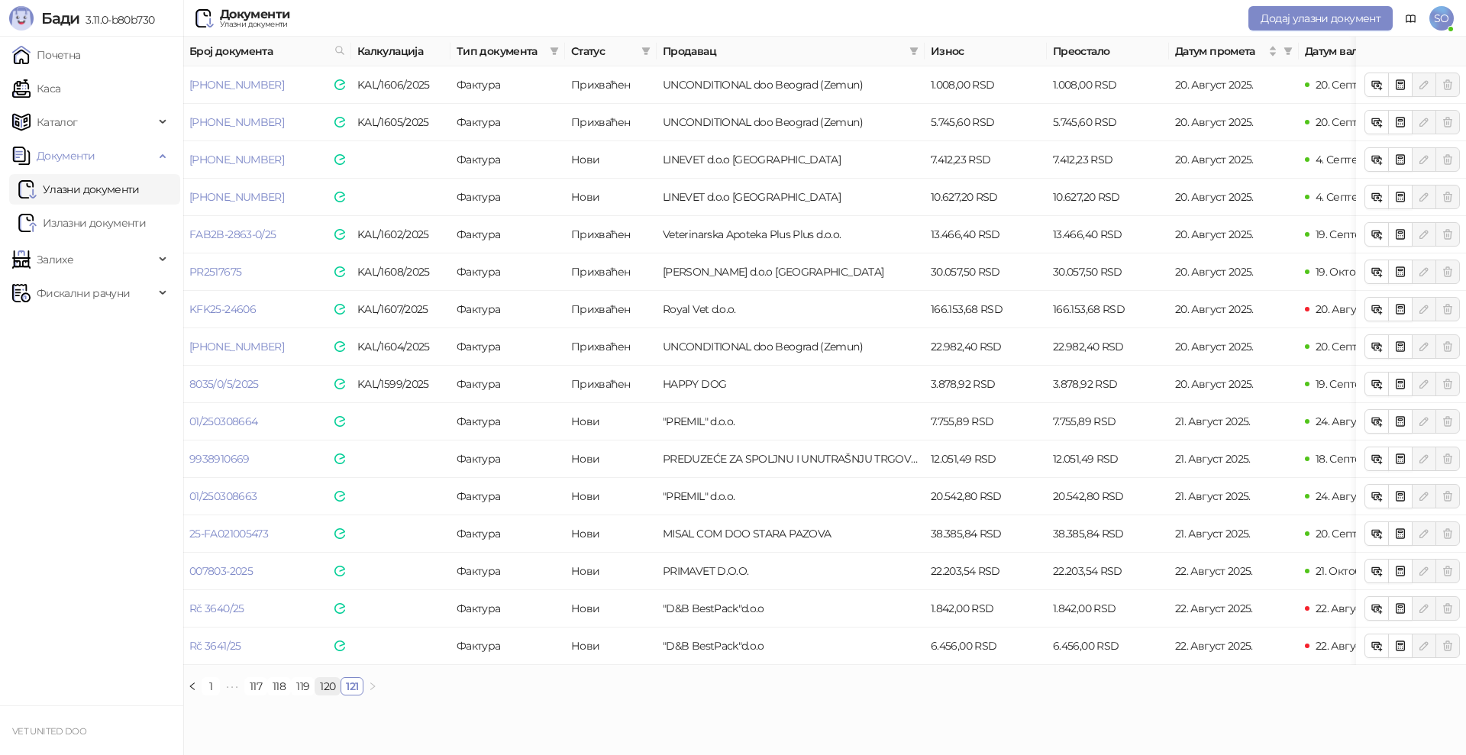
click at [330, 695] on link "120" at bounding box center [327, 686] width 24 height 17
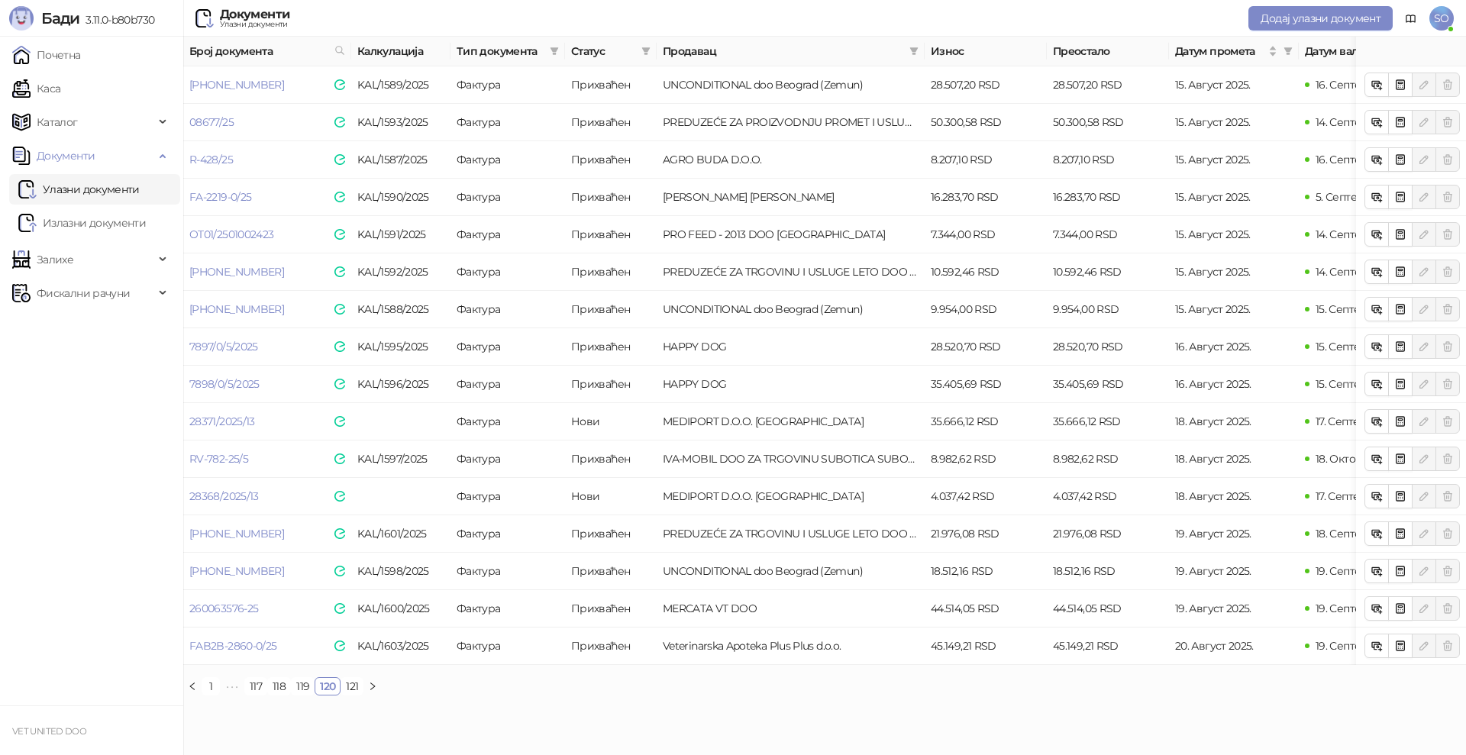
click at [360, 695] on link "121" at bounding box center [351, 686] width 21 height 17
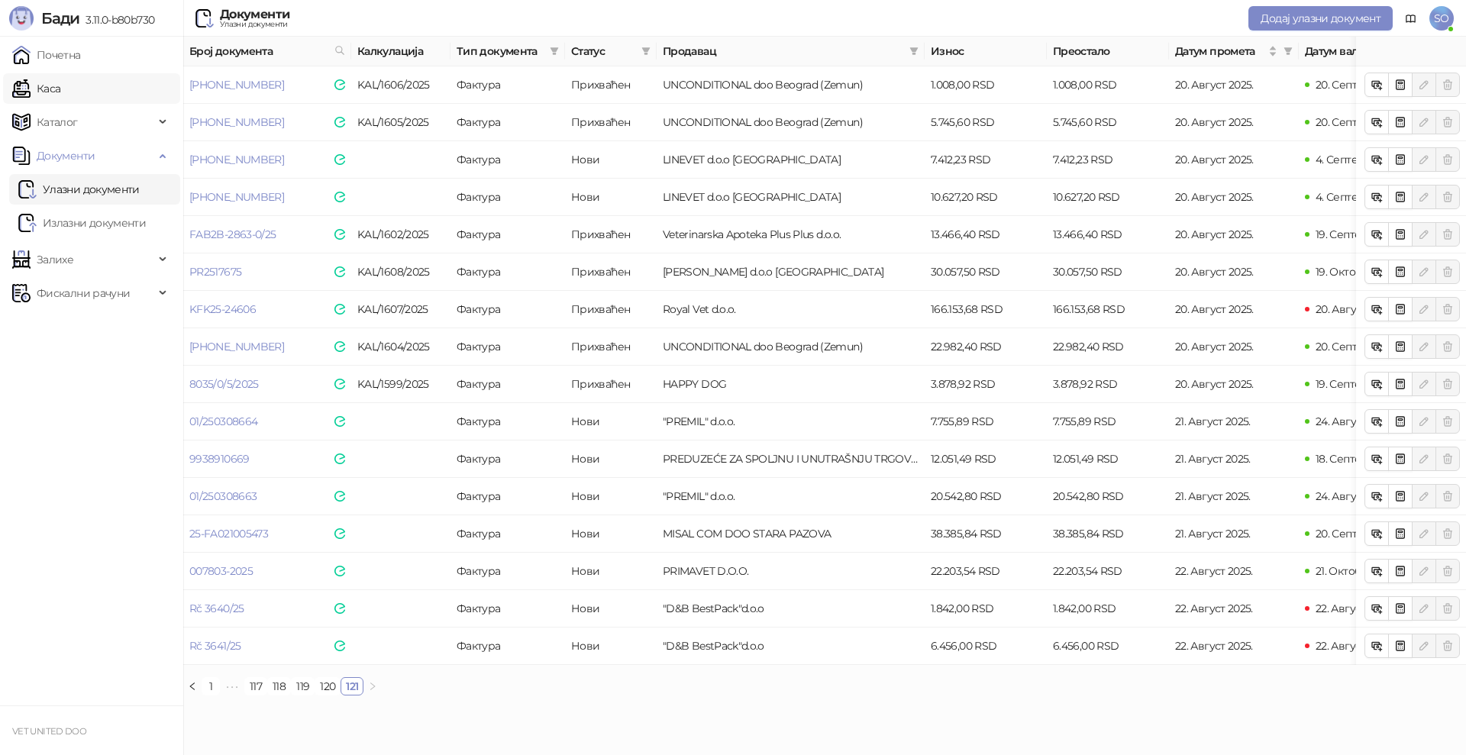
click at [60, 98] on link "Каса" at bounding box center [36, 88] width 48 height 31
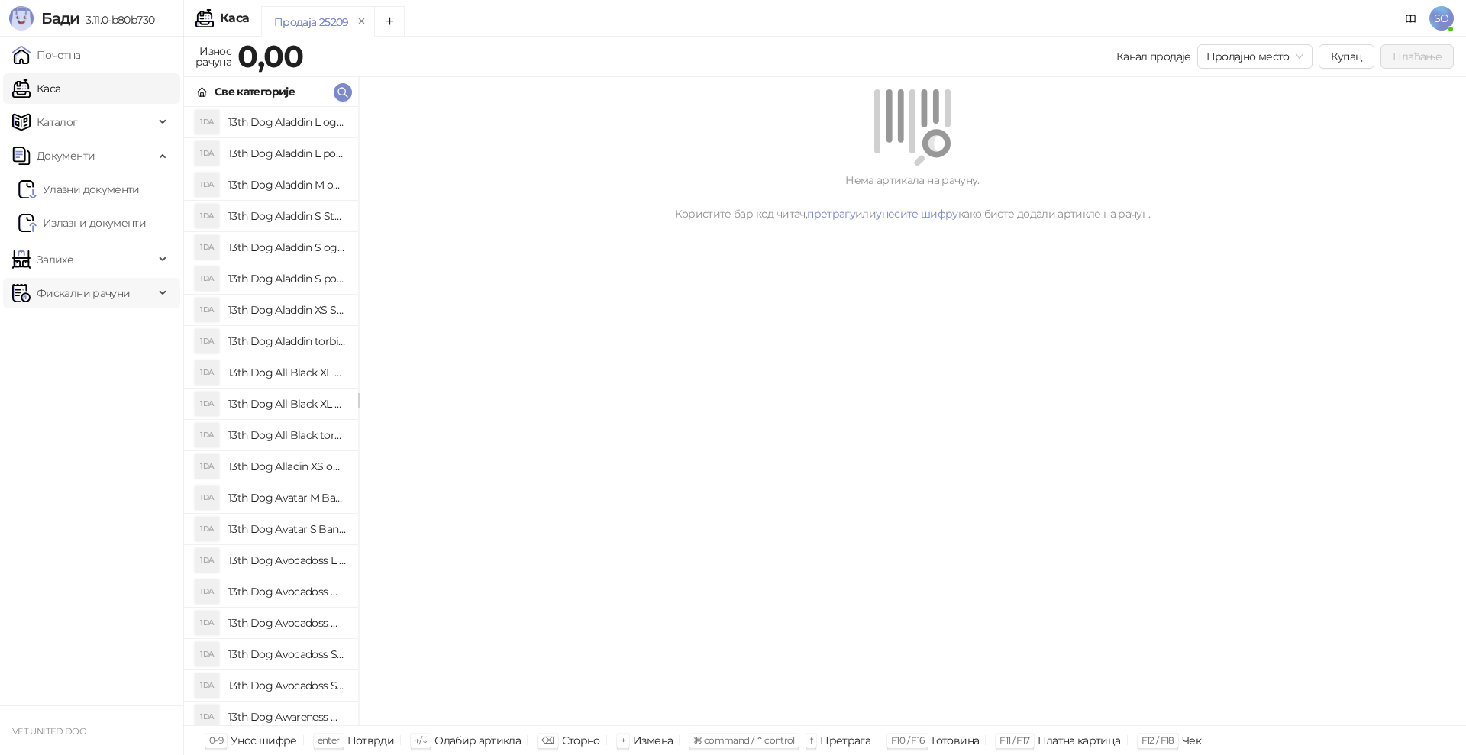
click at [160, 293] on icon at bounding box center [164, 293] width 8 height 0
click at [99, 356] on link "По данима" at bounding box center [58, 360] width 81 height 31
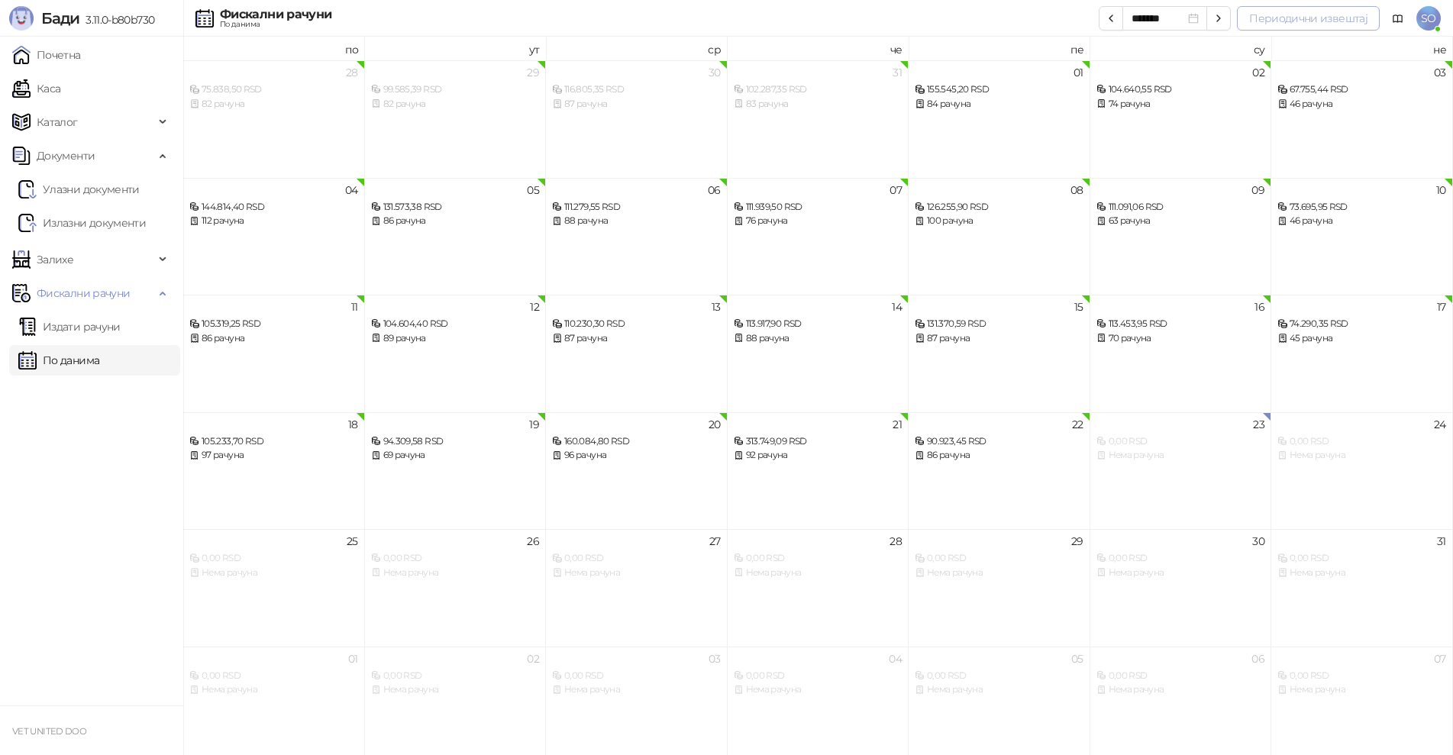
click at [1335, 22] on button "Периодични извештај" at bounding box center [1308, 18] width 143 height 24
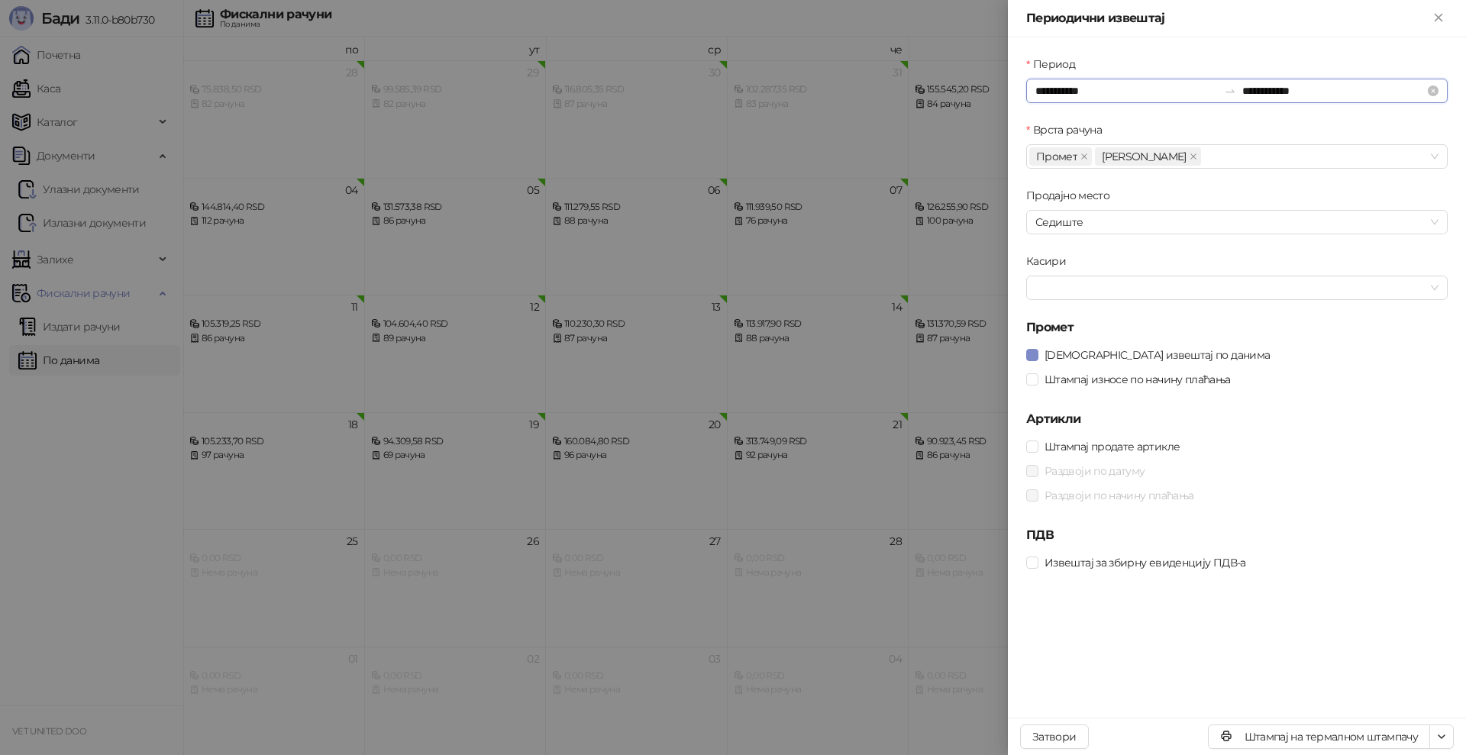
click at [1106, 91] on input "**********" at bounding box center [1126, 90] width 182 height 17
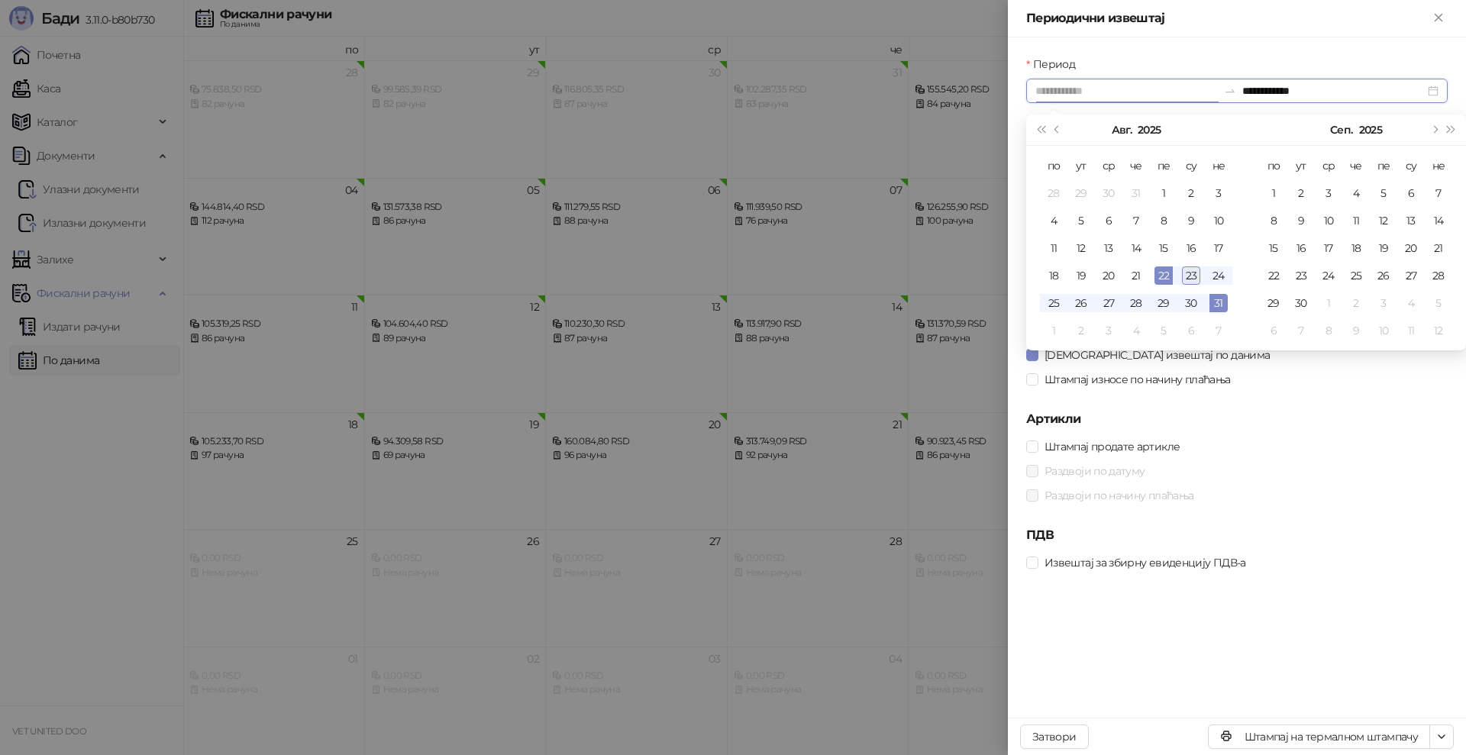
type input "**********"
click at [1191, 274] on div "23" at bounding box center [1191, 275] width 18 height 18
type input "**********"
click at [1167, 278] on div "22" at bounding box center [1163, 275] width 18 height 18
type input "**********"
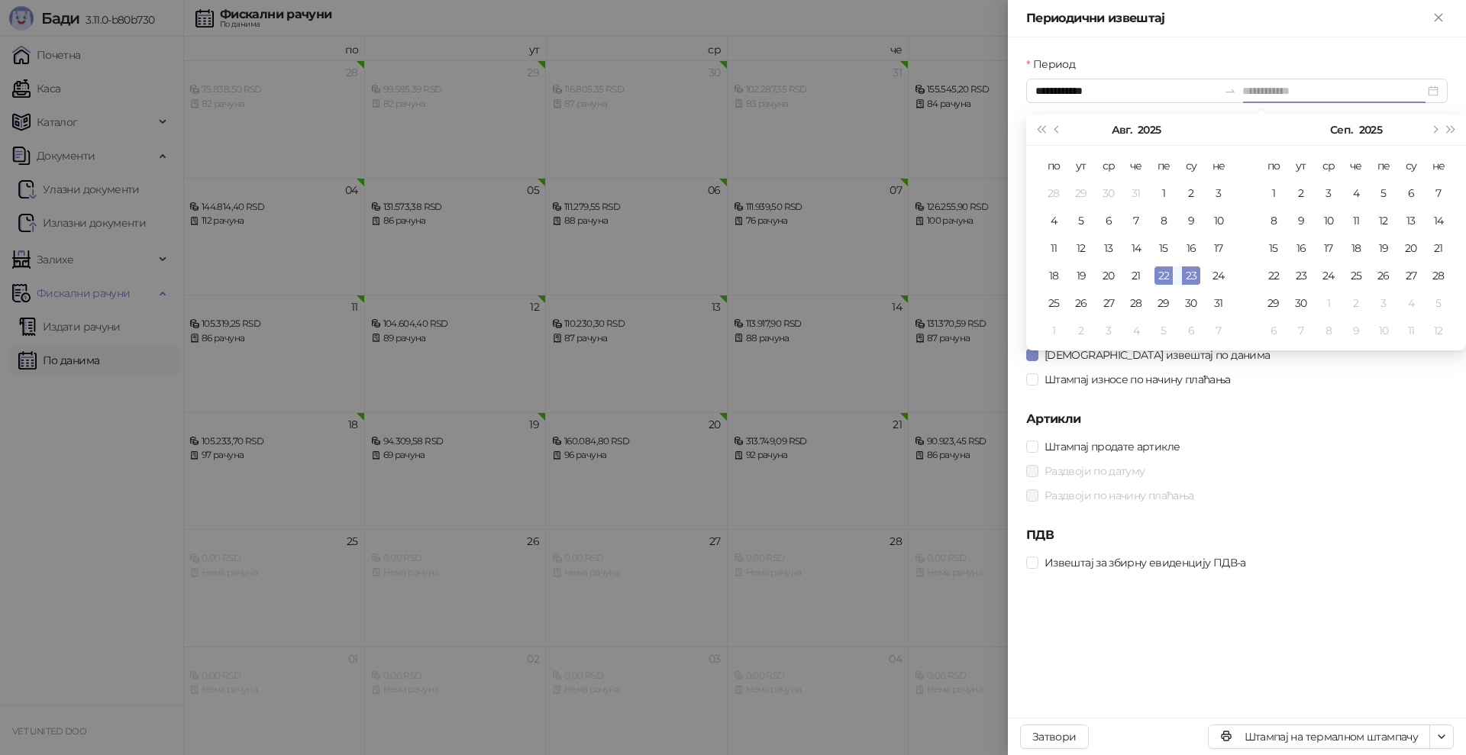
type input "**********"
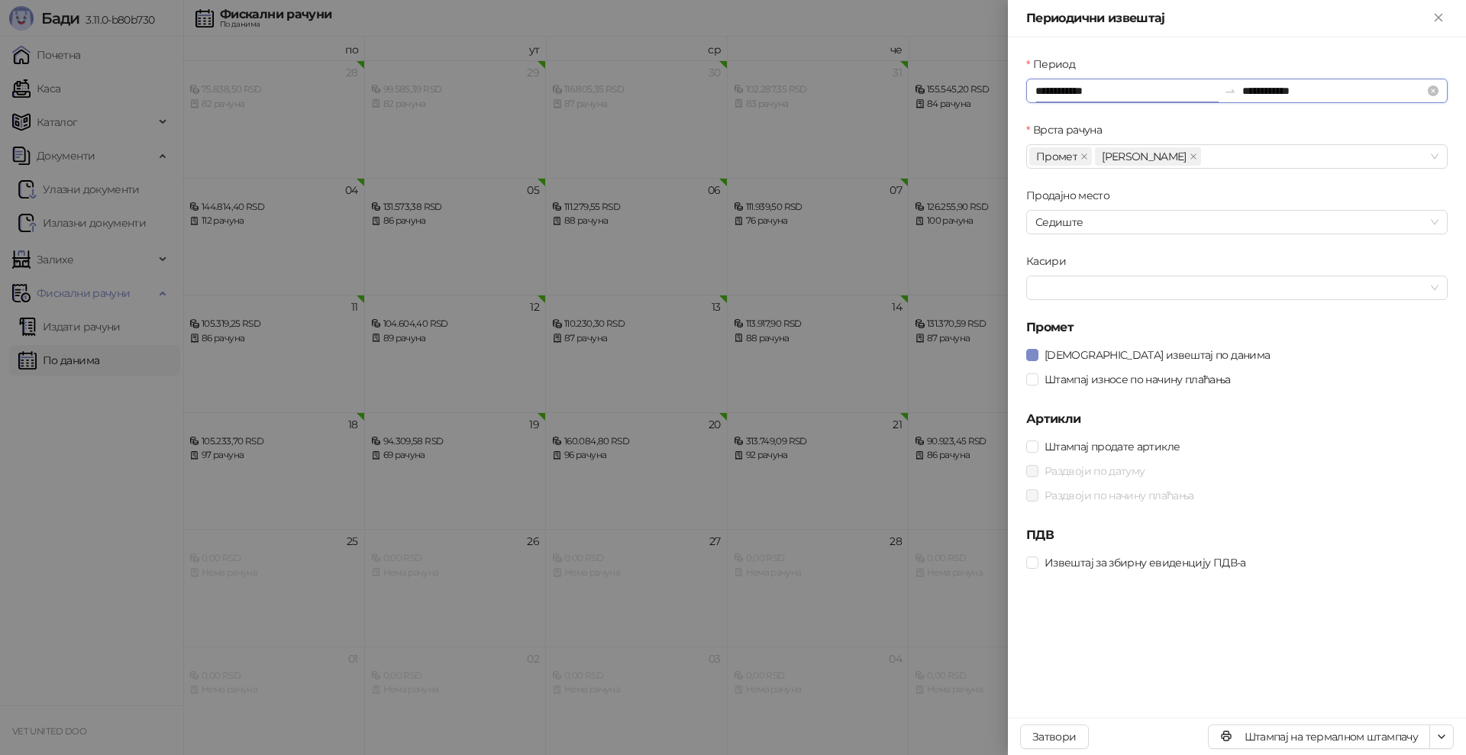
click at [1161, 89] on input "**********" at bounding box center [1126, 90] width 182 height 17
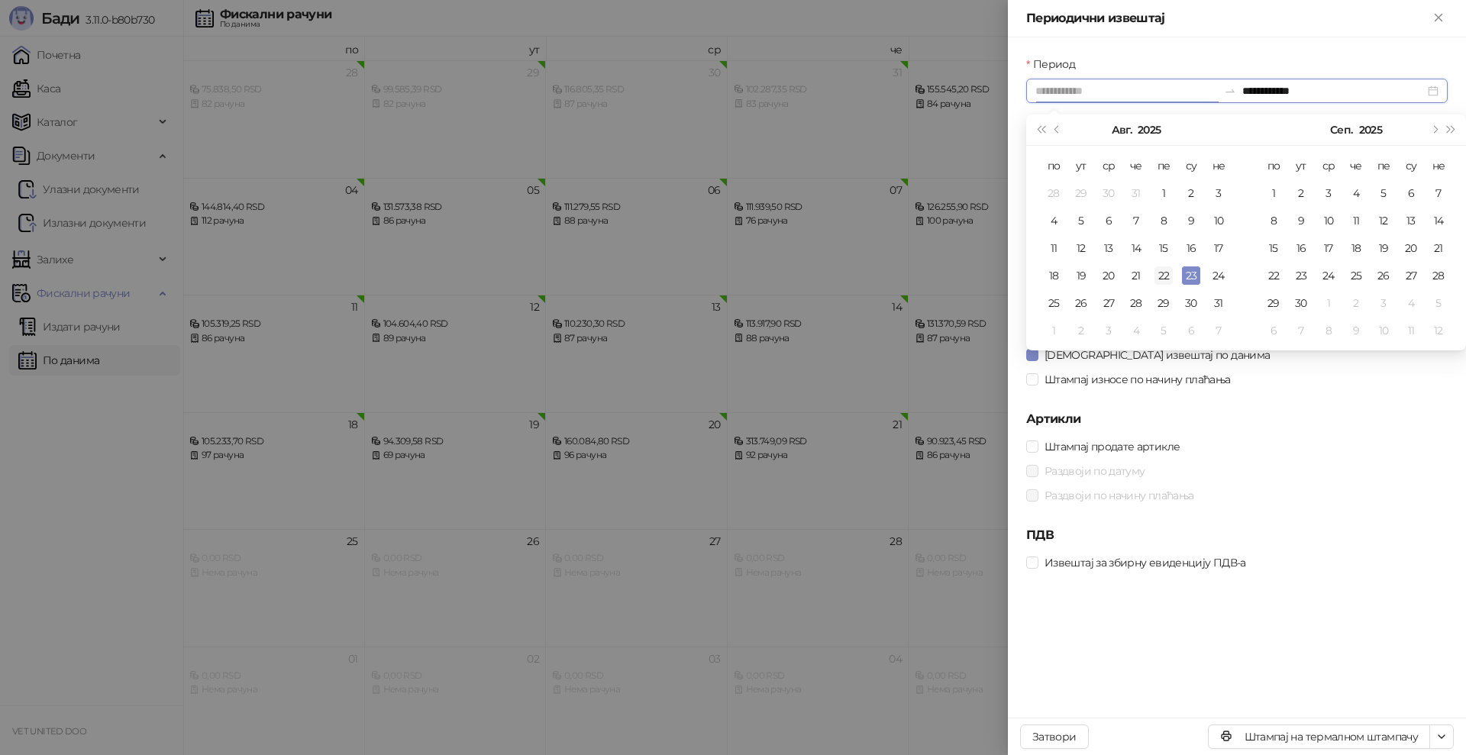
type input "**********"
click at [1163, 274] on div "22" at bounding box center [1163, 275] width 18 height 18
type input "**********"
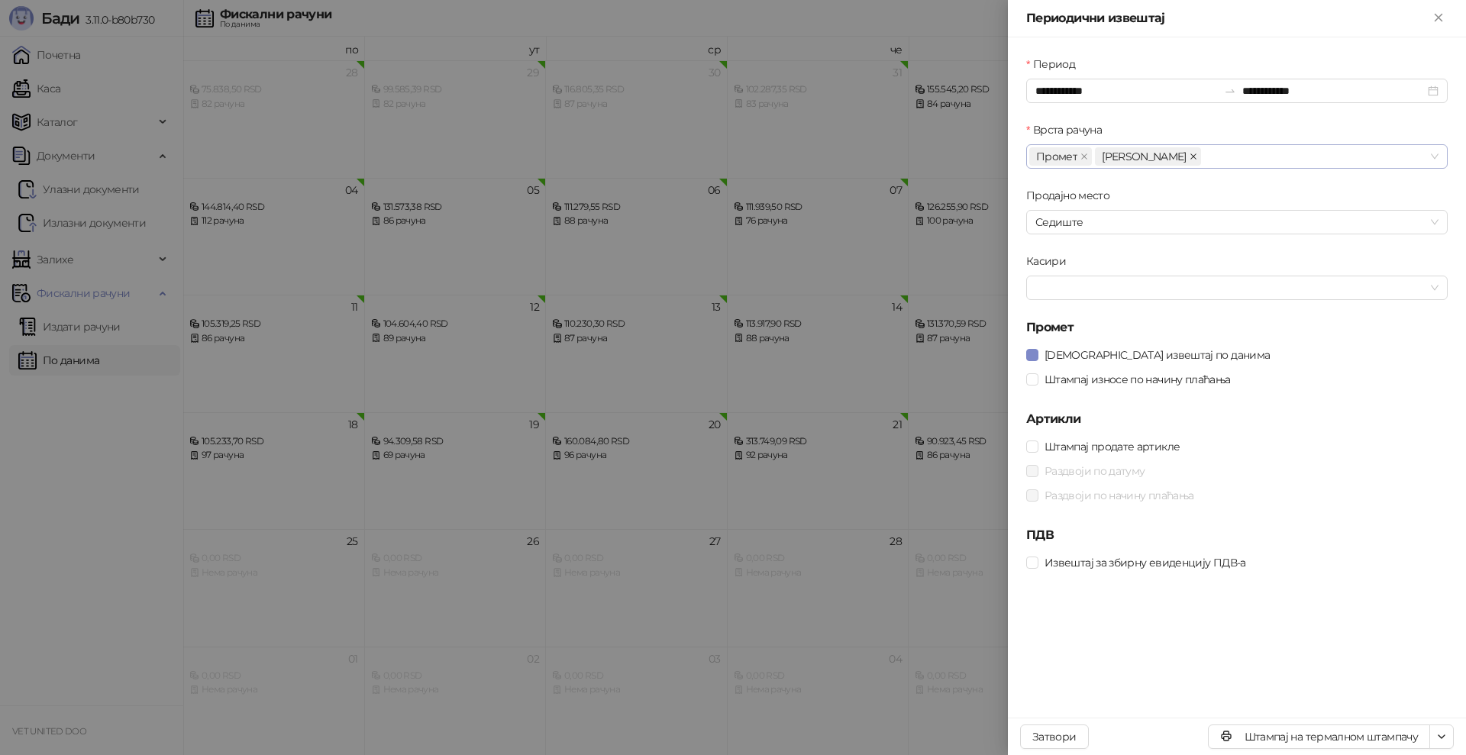
click at [1189, 156] on icon "close" at bounding box center [1193, 157] width 8 height 8
click at [1330, 734] on button "Штампај на термалном штампачу" at bounding box center [1319, 736] width 222 height 24
